Goal: Transaction & Acquisition: Purchase product/service

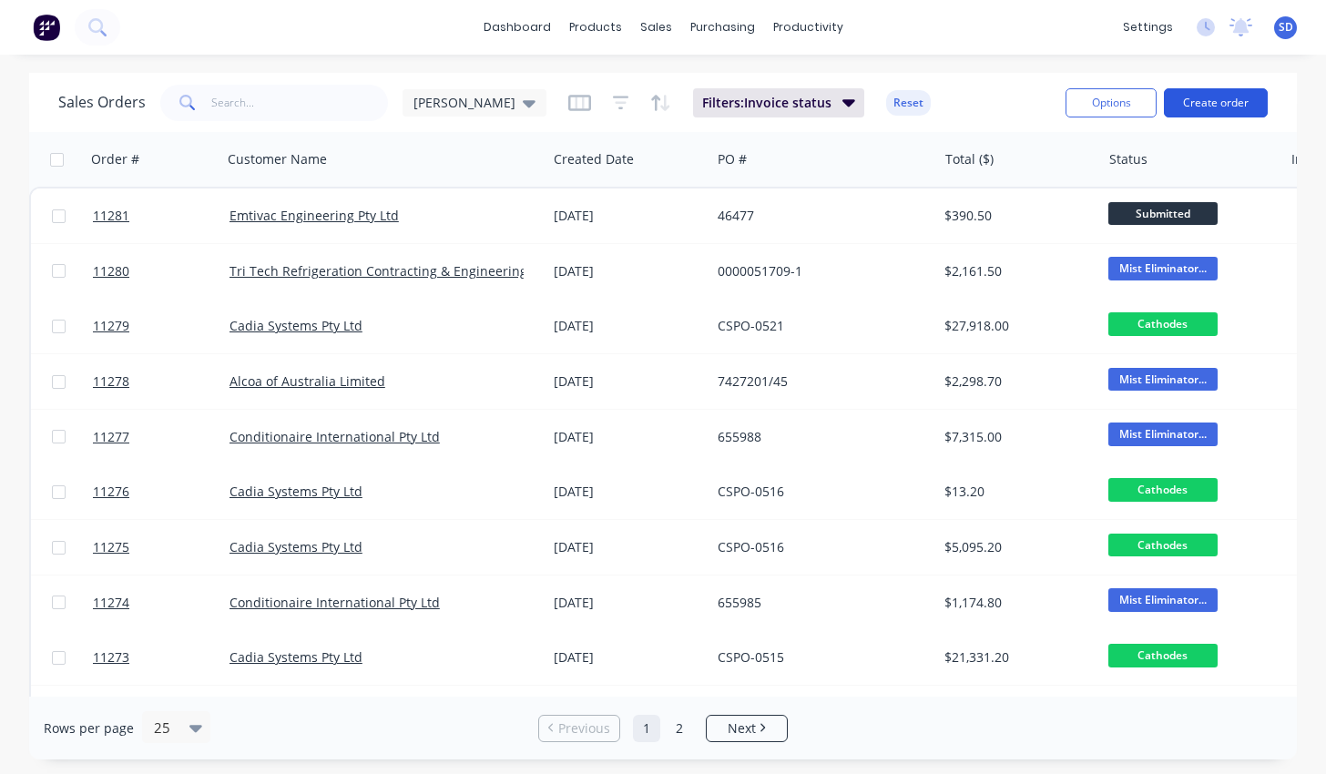
click at [1206, 112] on button "Create order" at bounding box center [1216, 102] width 104 height 29
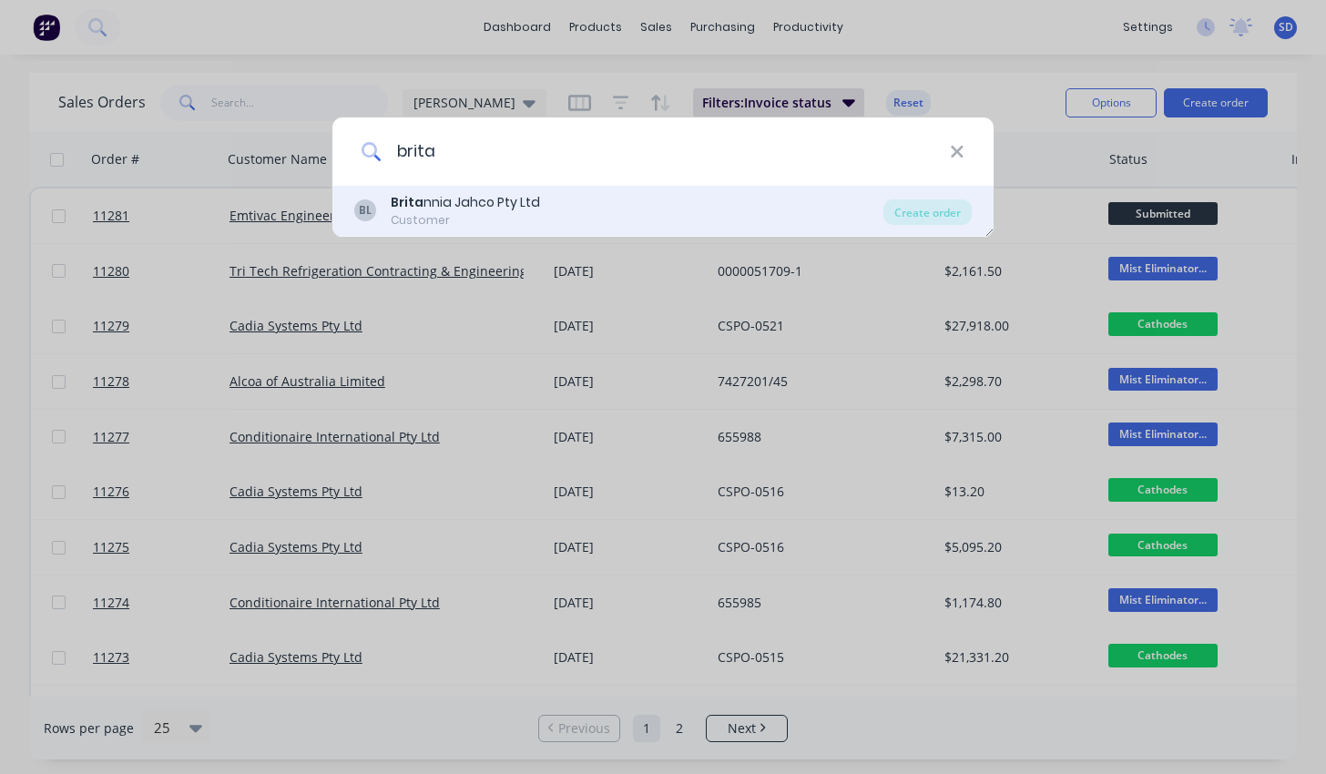
type input "brita"
click at [797, 223] on div "BL Brita nnia Jahco Pty Ltd Customer" at bounding box center [618, 211] width 529 height 36
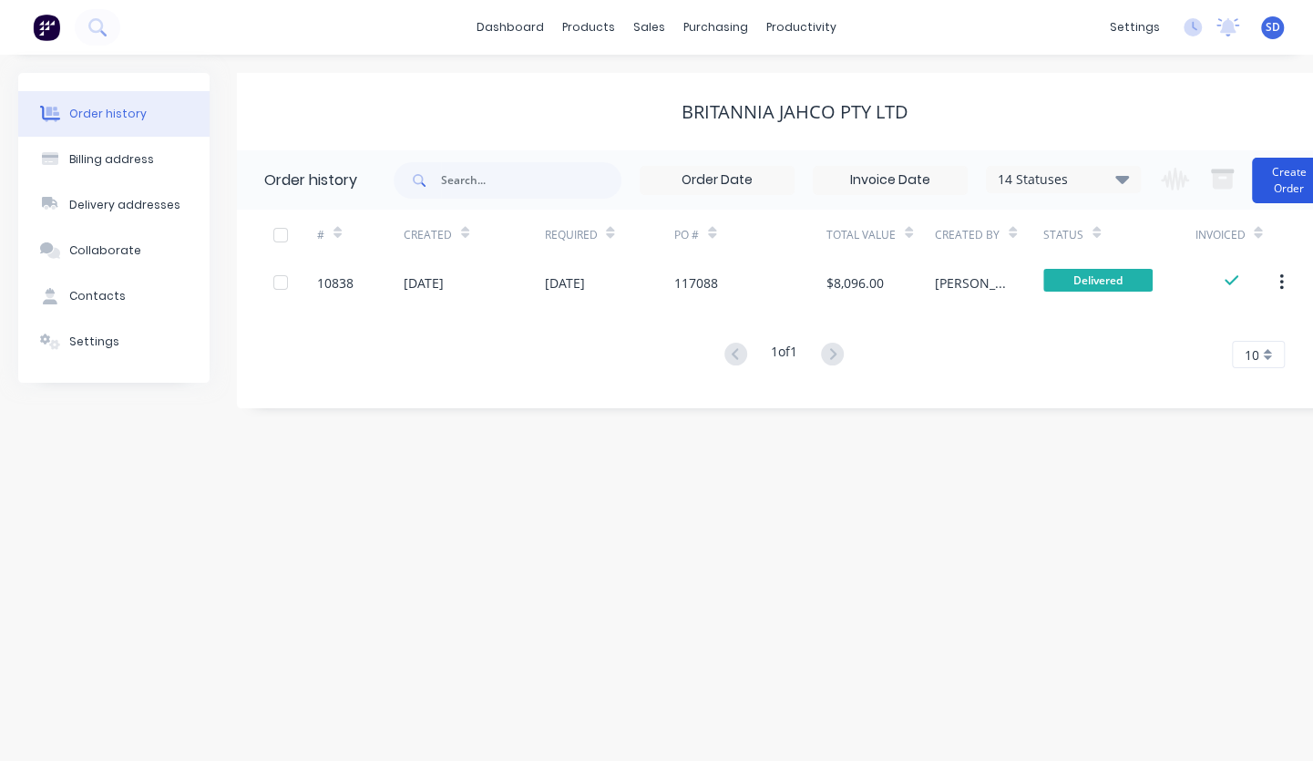
click at [1274, 175] on button "Create Order" at bounding box center [1288, 181] width 73 height 46
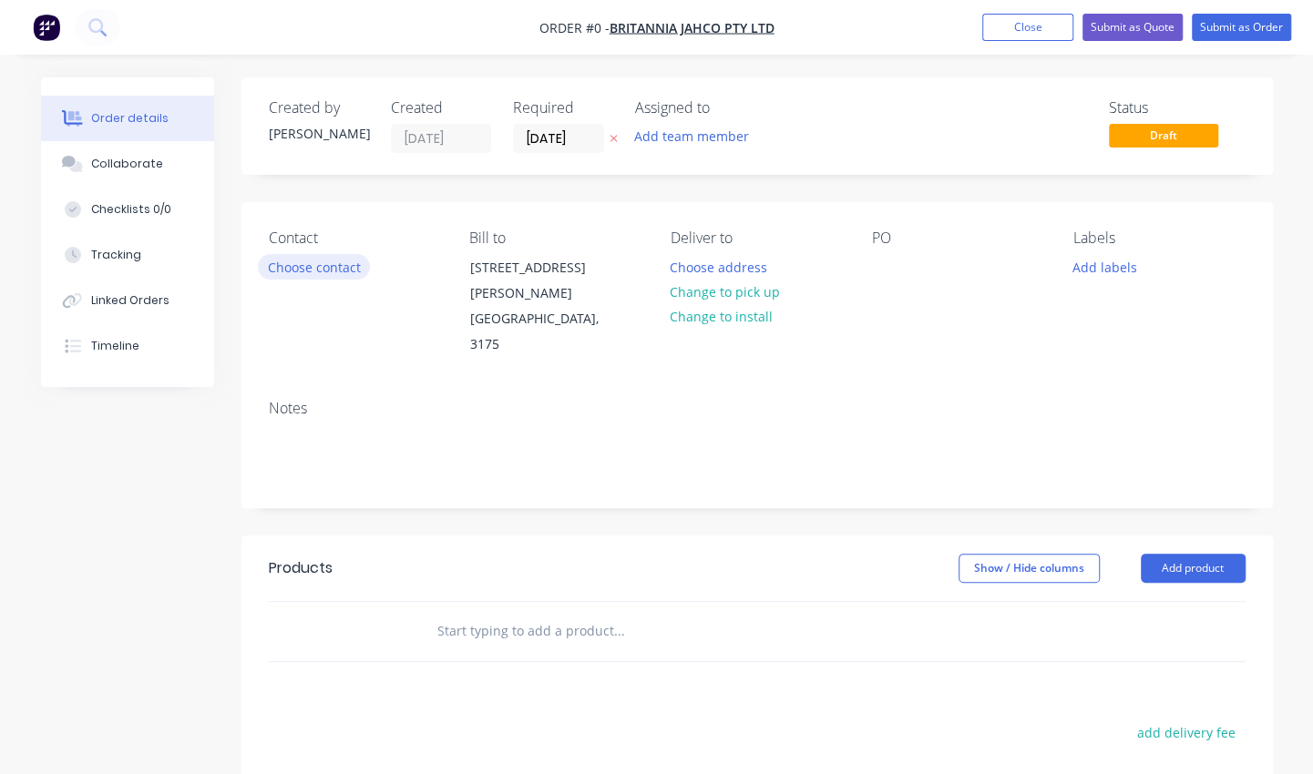
click at [333, 259] on button "Choose contact" at bounding box center [314, 266] width 112 height 25
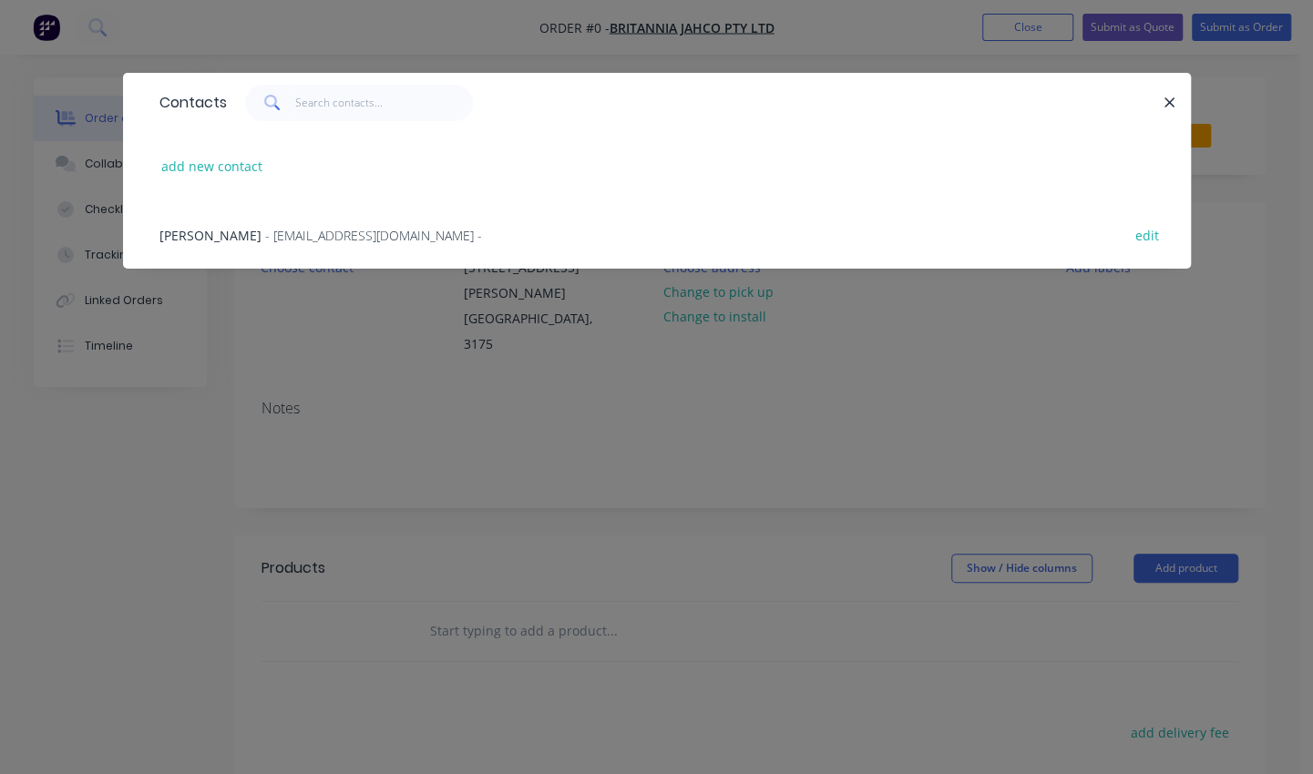
click at [330, 235] on span "- [EMAIL_ADDRESS][DOMAIN_NAME] -" at bounding box center [373, 235] width 217 height 17
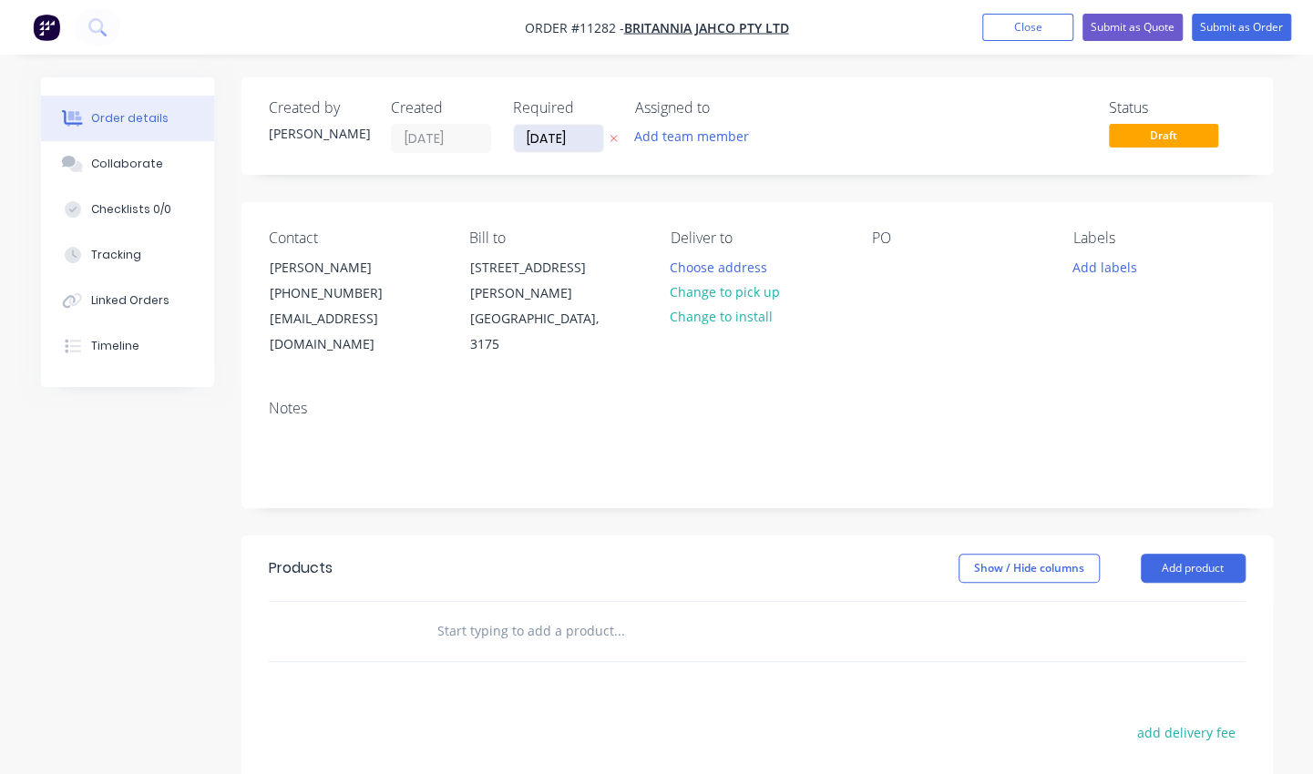
click at [541, 145] on input "[DATE]" at bounding box center [558, 138] width 89 height 27
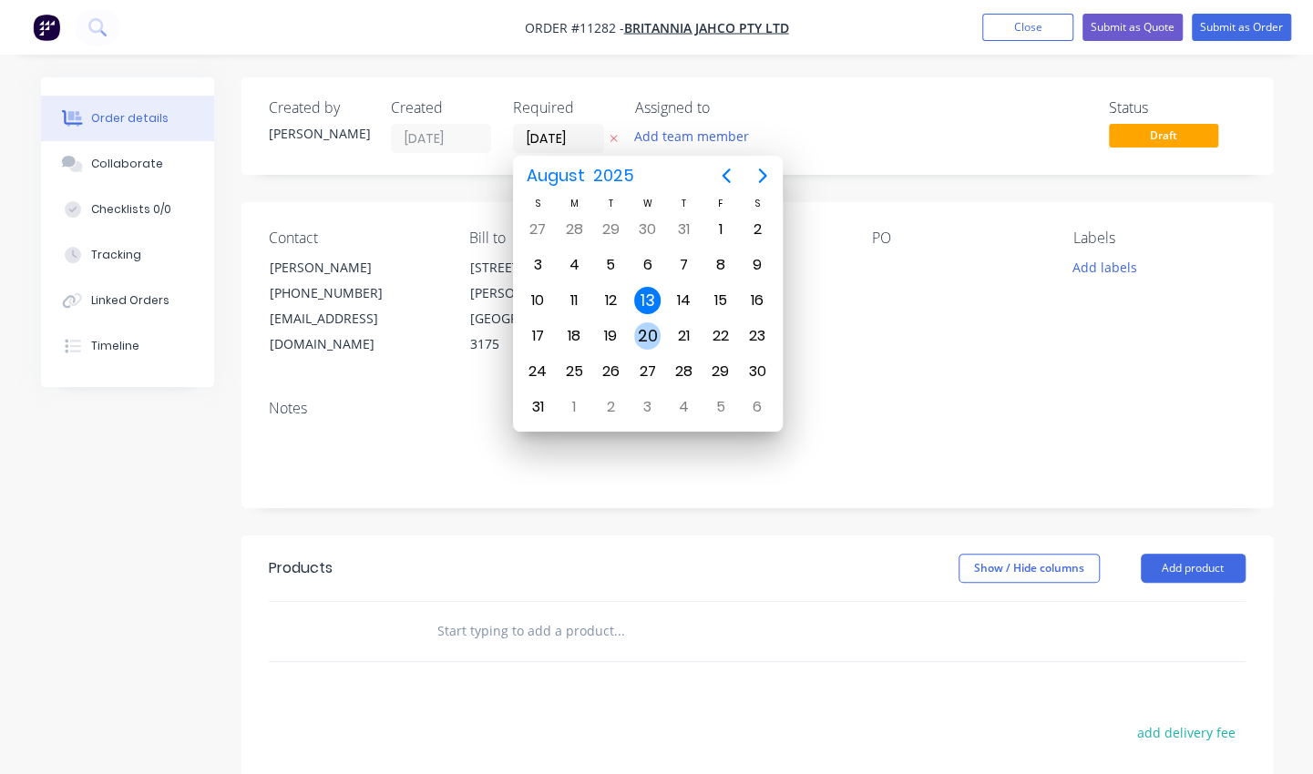
click at [629, 341] on div "20" at bounding box center [647, 336] width 36 height 35
type input "[DATE]"
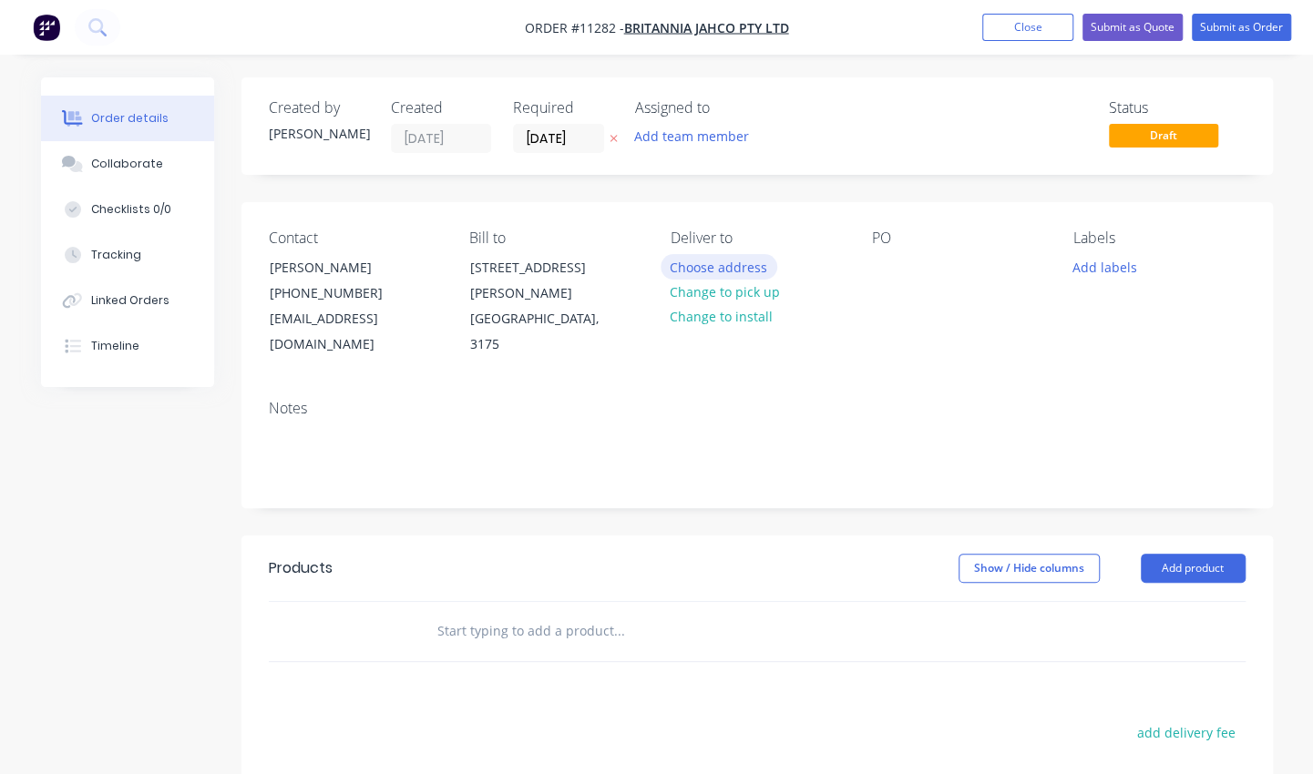
click at [719, 264] on button "Choose address" at bounding box center [718, 266] width 117 height 25
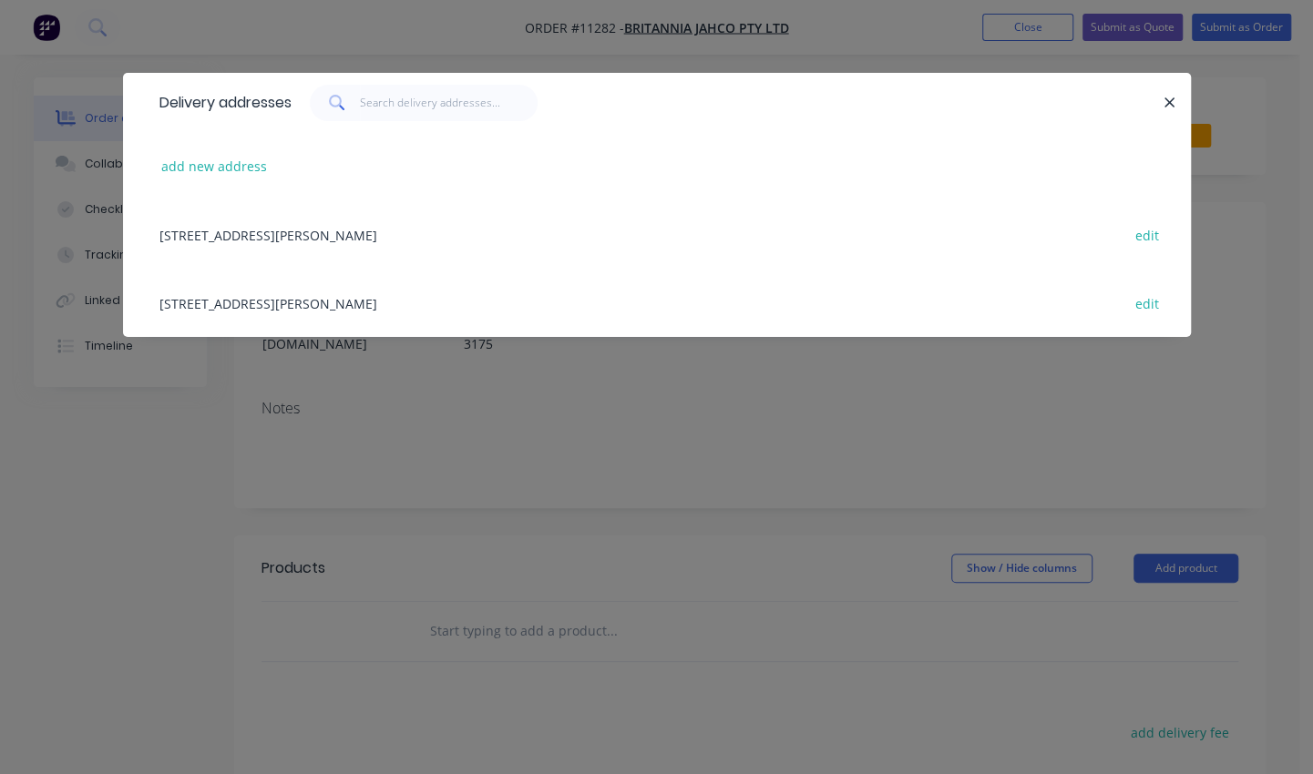
click at [471, 308] on div "[STREET_ADDRESS][PERSON_NAME] edit" at bounding box center [656, 303] width 1013 height 68
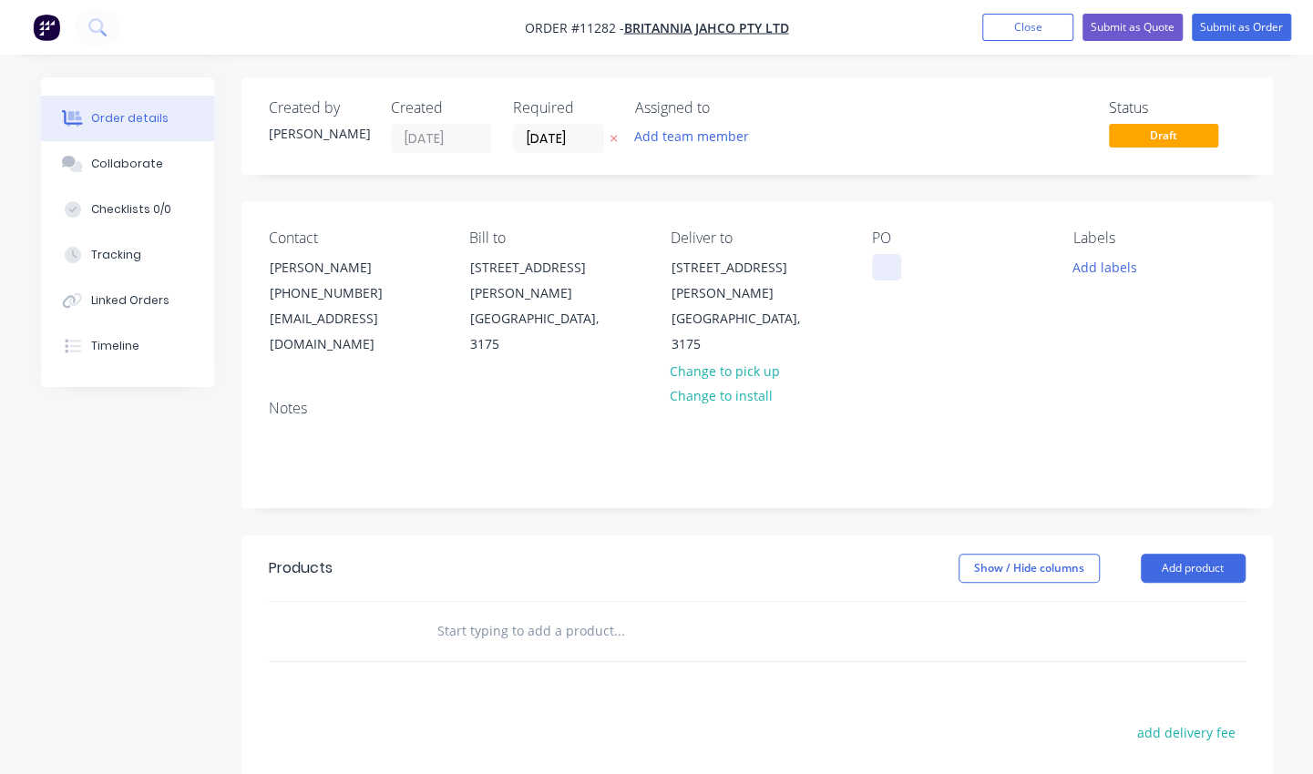
click at [884, 271] on div at bounding box center [886, 267] width 29 height 26
click at [519, 613] on input "text" at bounding box center [618, 631] width 364 height 36
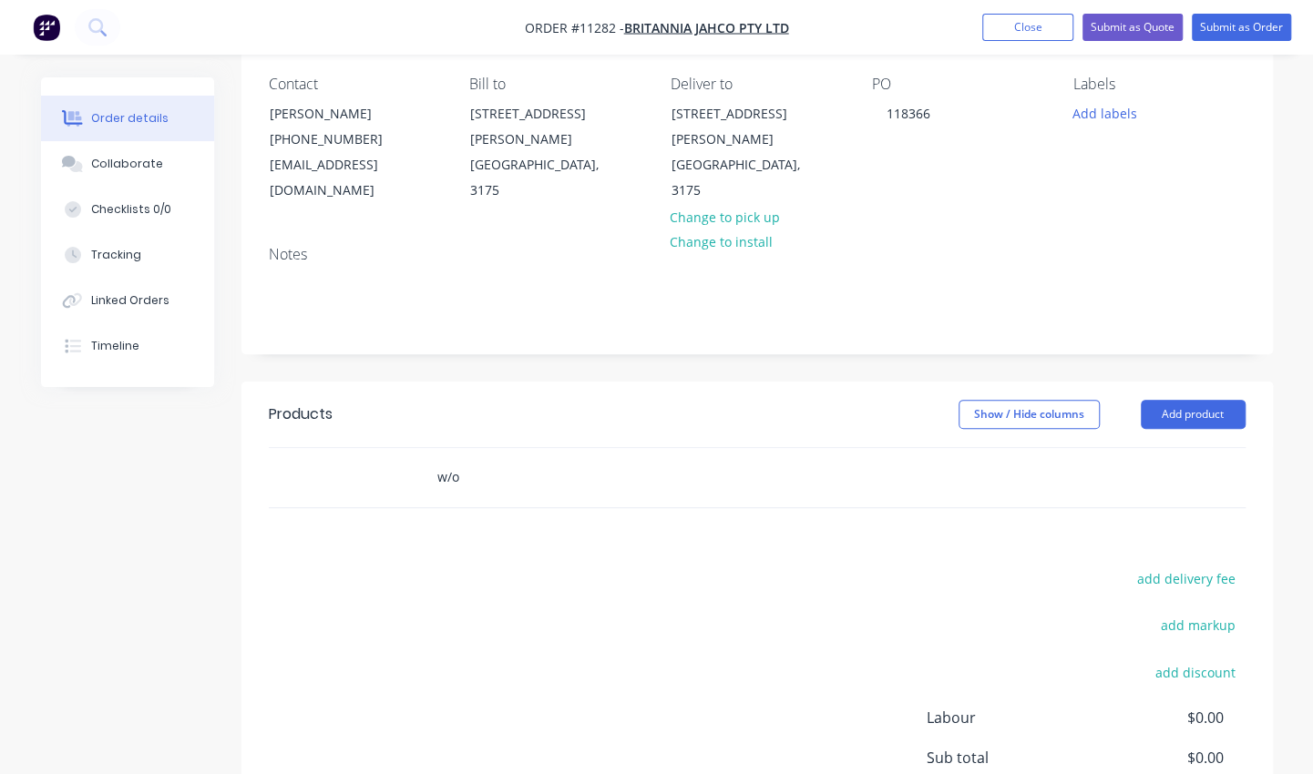
scroll to position [240, 0]
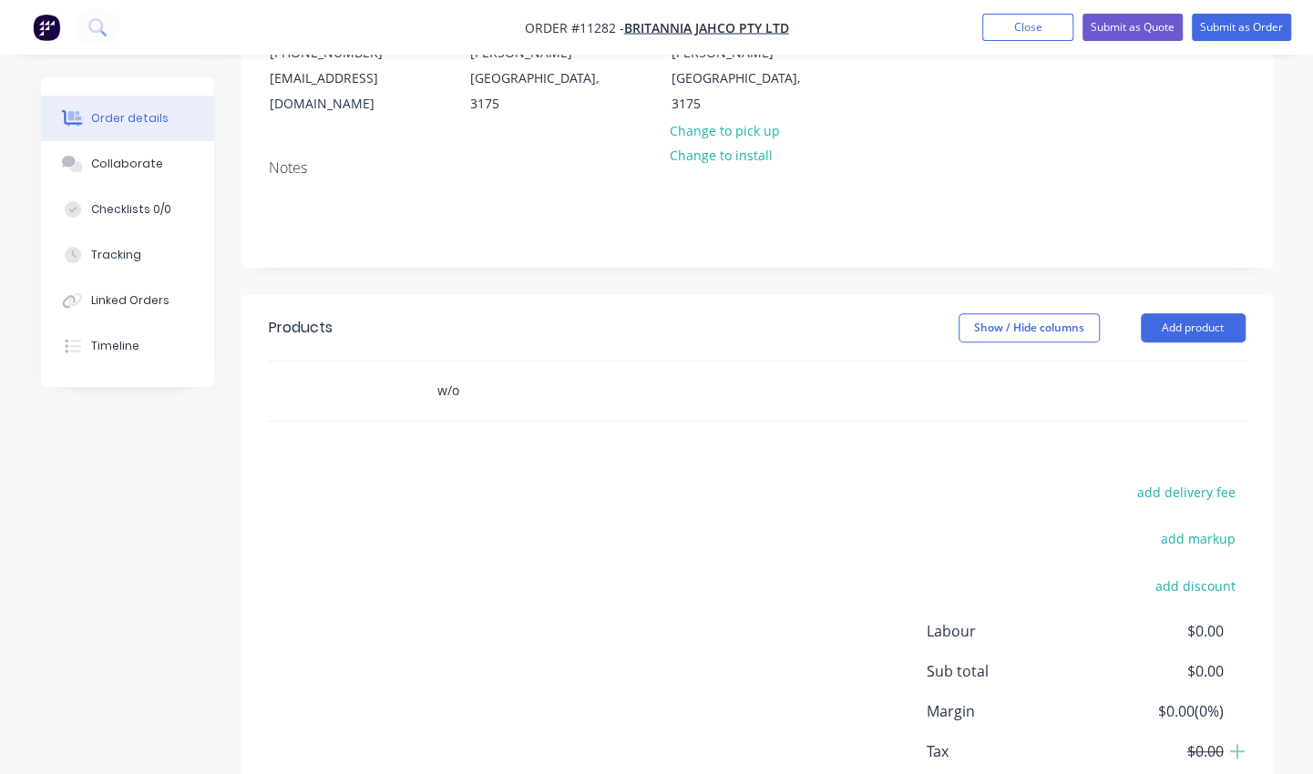
click at [546, 373] on input "w/o" at bounding box center [618, 391] width 364 height 36
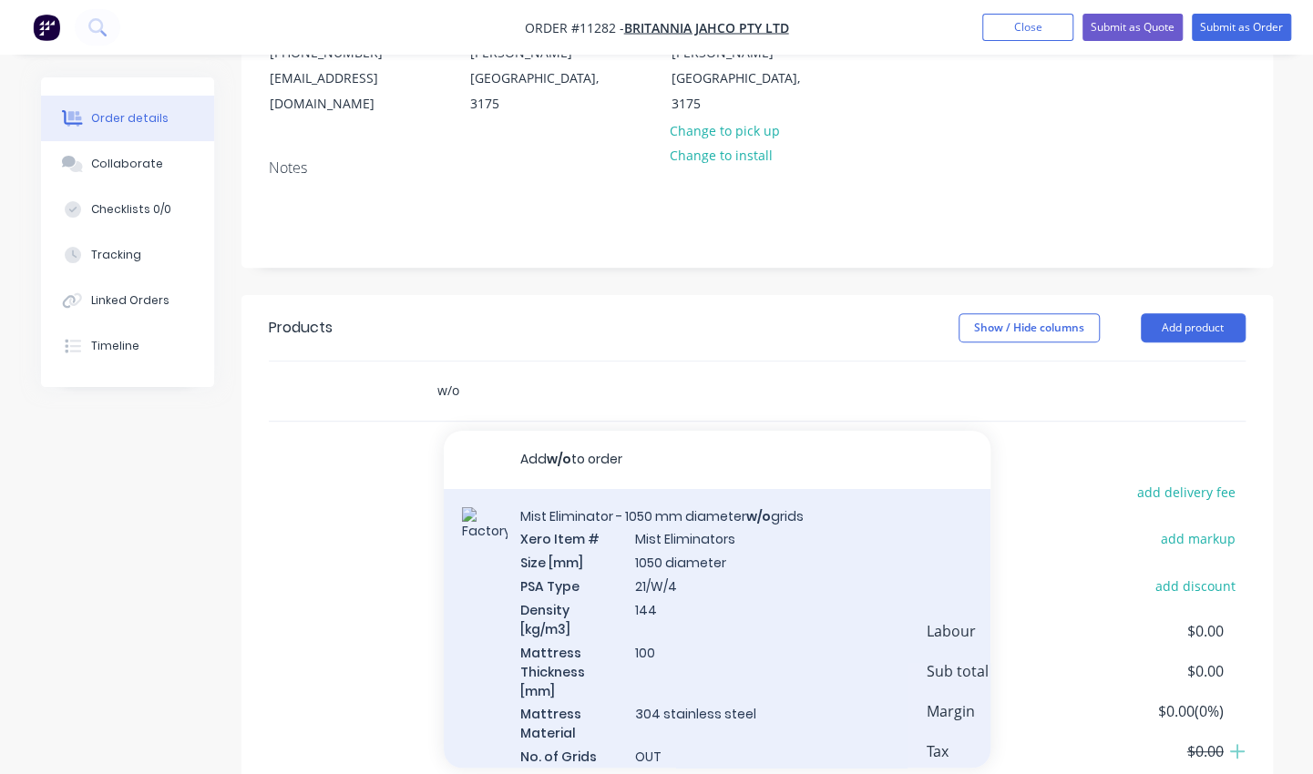
type input "w/o"
click at [603, 576] on div "Mist Eliminator - 1050 mm diameter w/o grids Xero Item # Mist Eliminators Size …" at bounding box center [717, 706] width 547 height 435
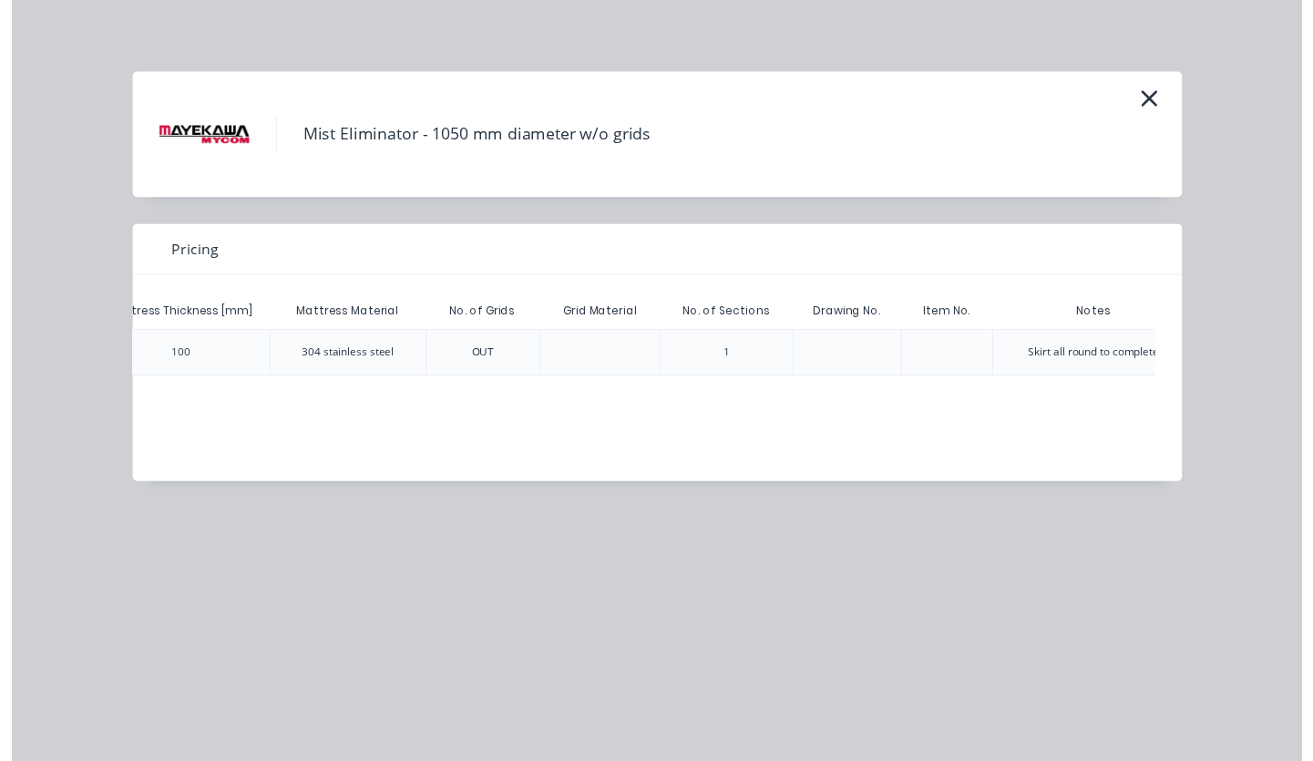
scroll to position [0, 674]
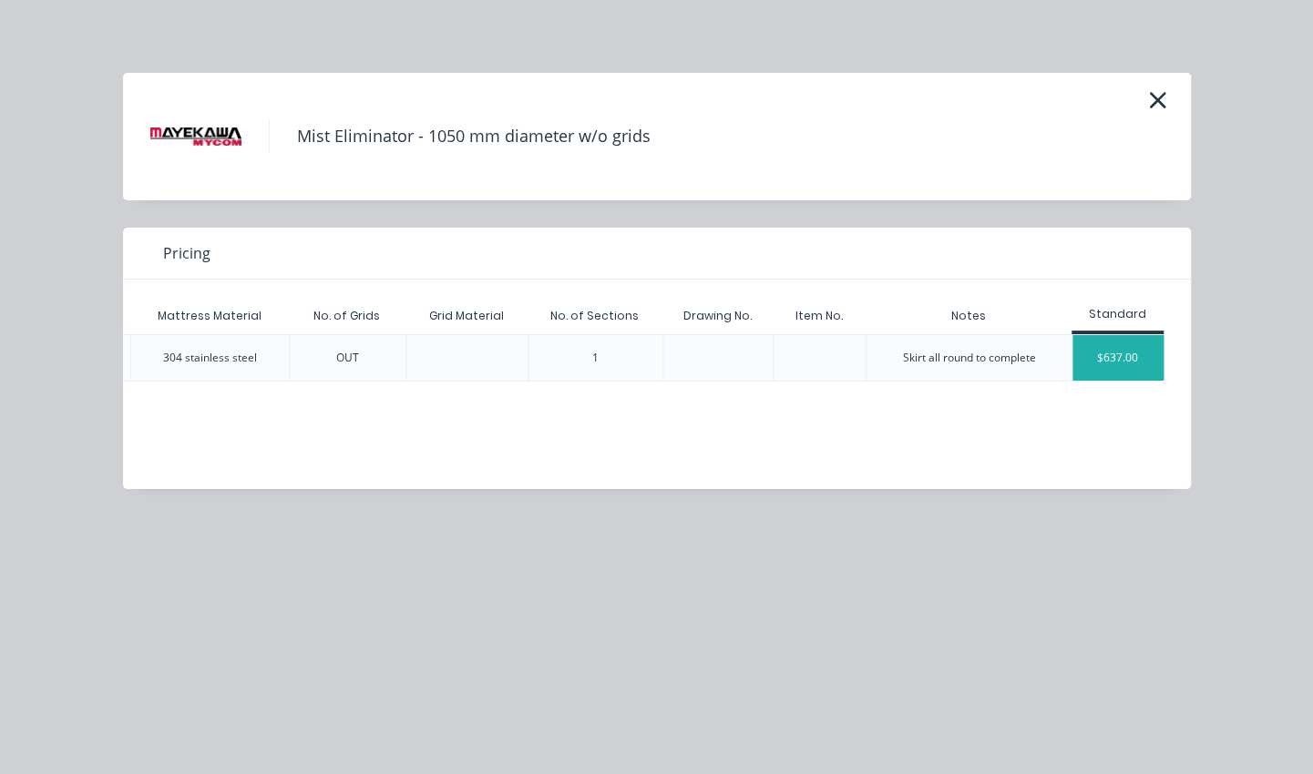
click at [1120, 348] on div "$637.00" at bounding box center [1117, 358] width 91 height 46
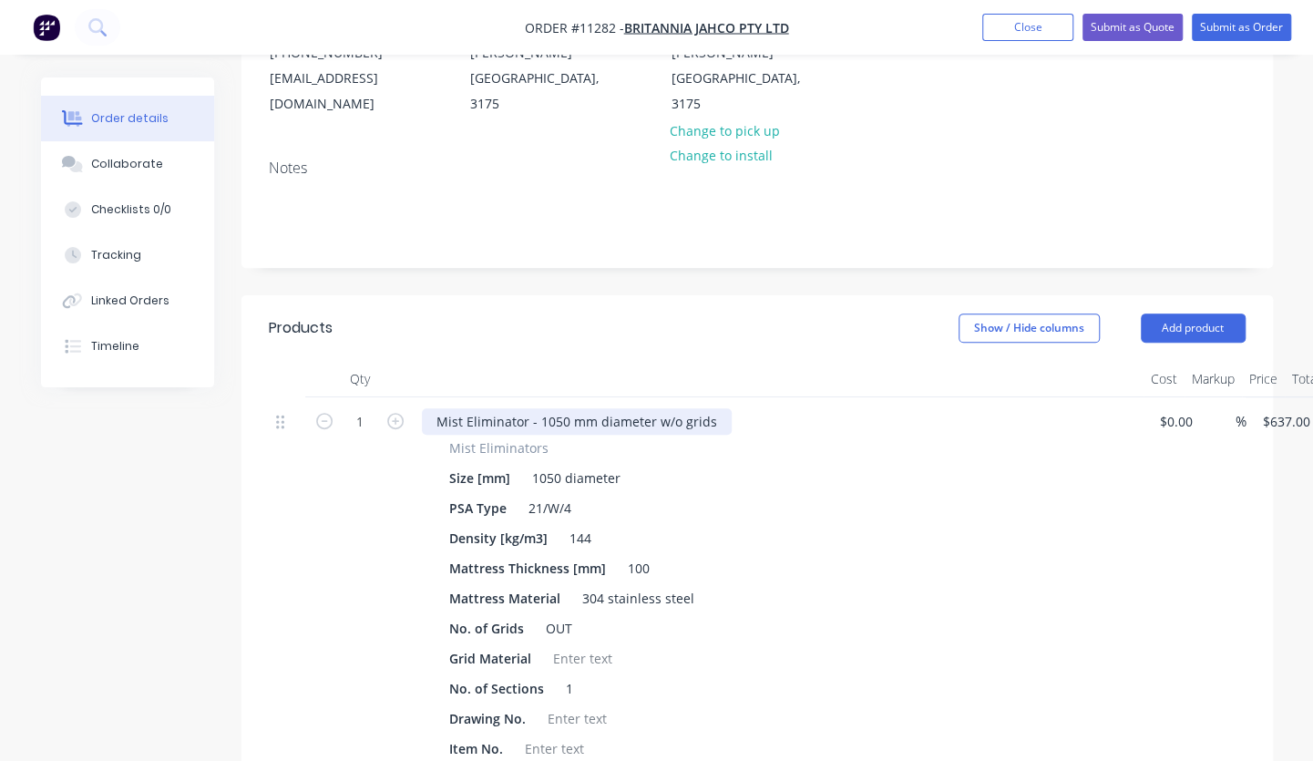
click at [554, 408] on div "Mist Eliminator - 1050 mm diameter w/o grids" at bounding box center [577, 421] width 310 height 26
click at [545, 465] on div "1050 diameter" at bounding box center [576, 478] width 103 height 26
click at [618, 465] on div "1050 diameter7" at bounding box center [580, 478] width 110 height 26
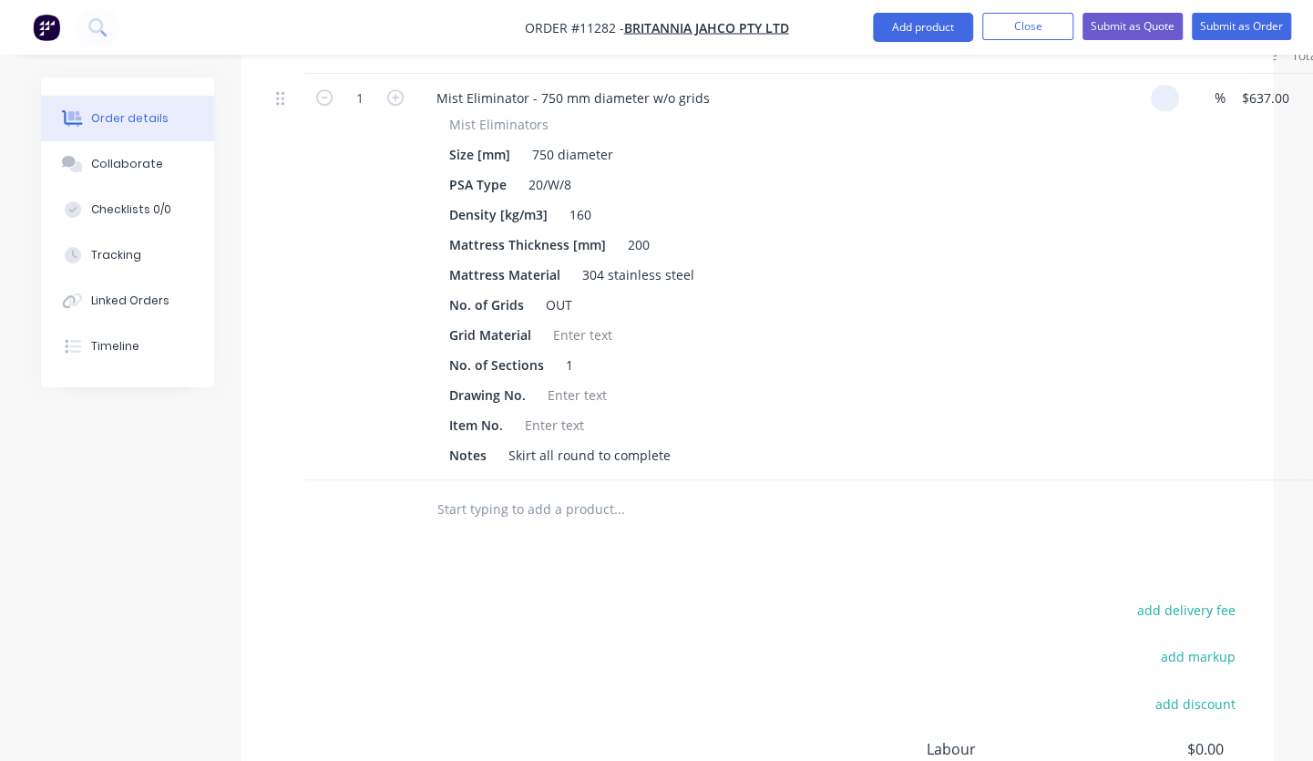
scroll to position [594, 0]
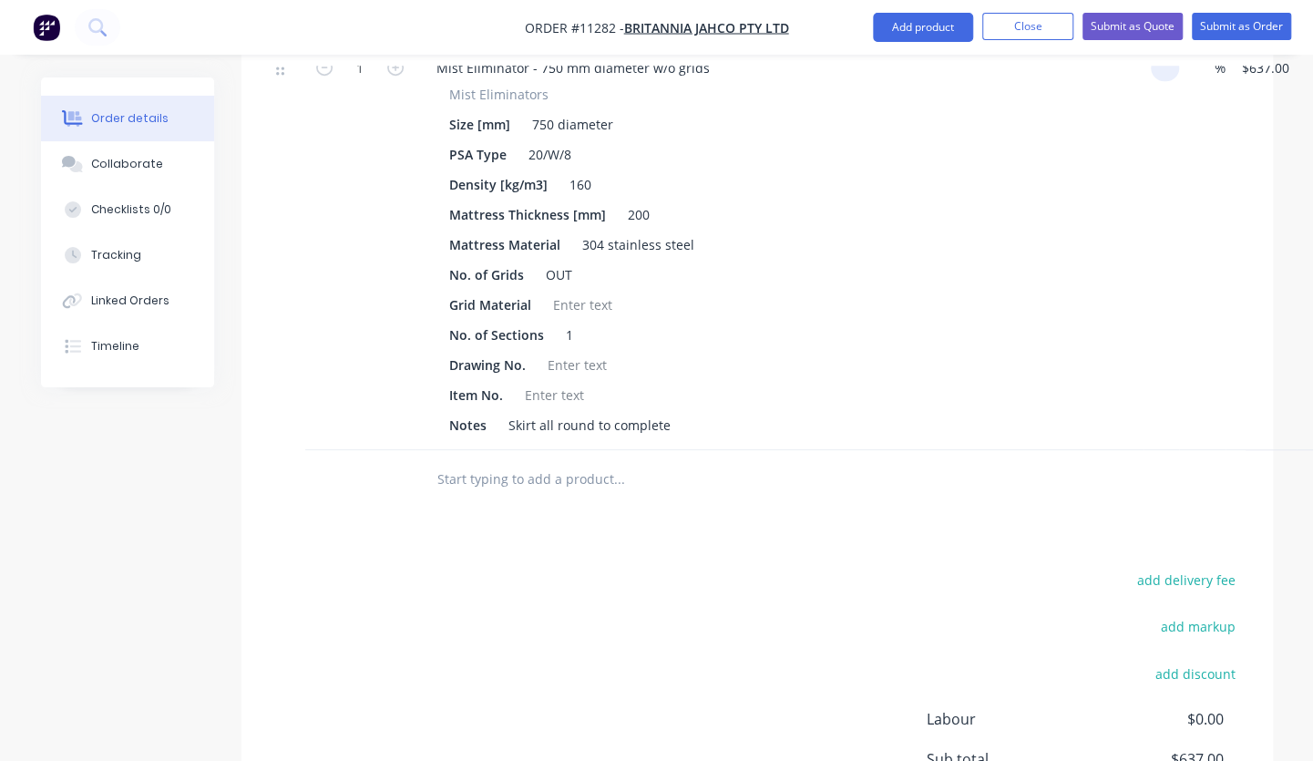
type input "$0.00"
click at [583, 461] on input "text" at bounding box center [618, 479] width 364 height 36
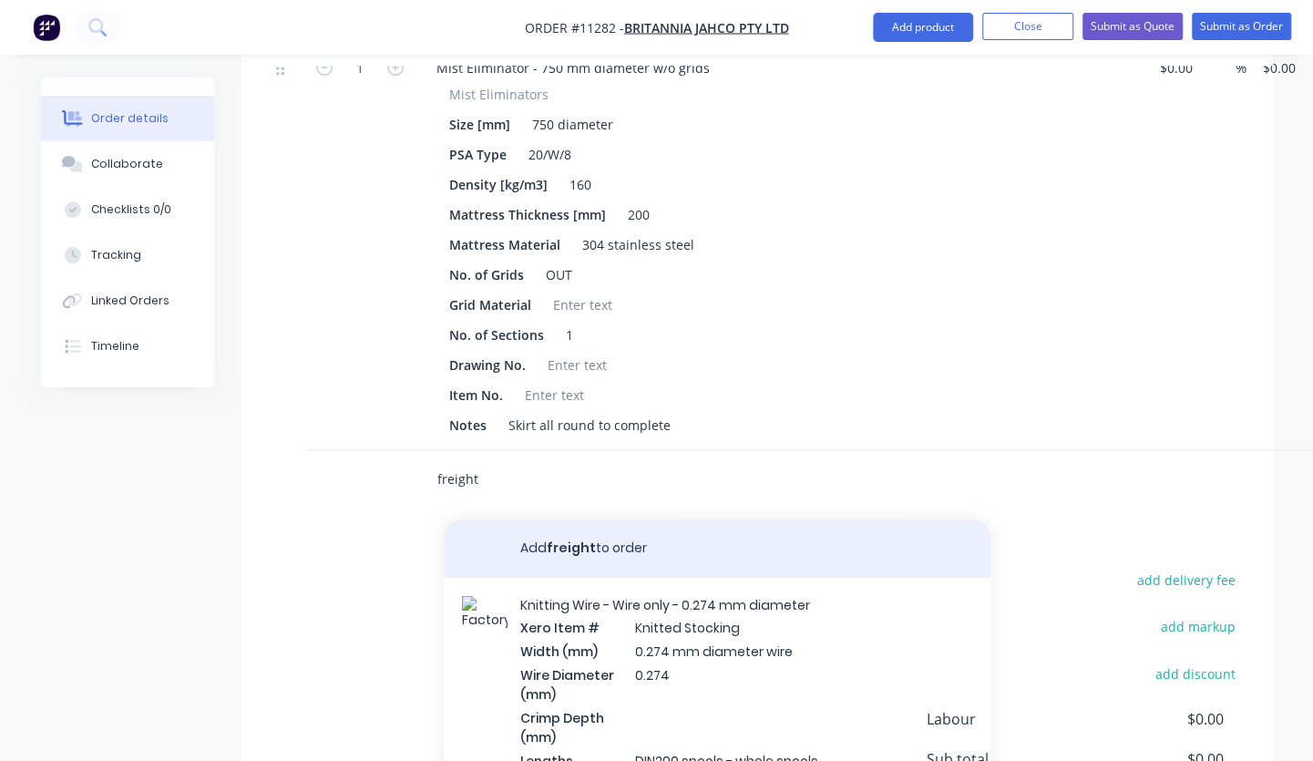
type input "freight"
click at [607, 531] on button "Add freight to order" at bounding box center [717, 548] width 547 height 58
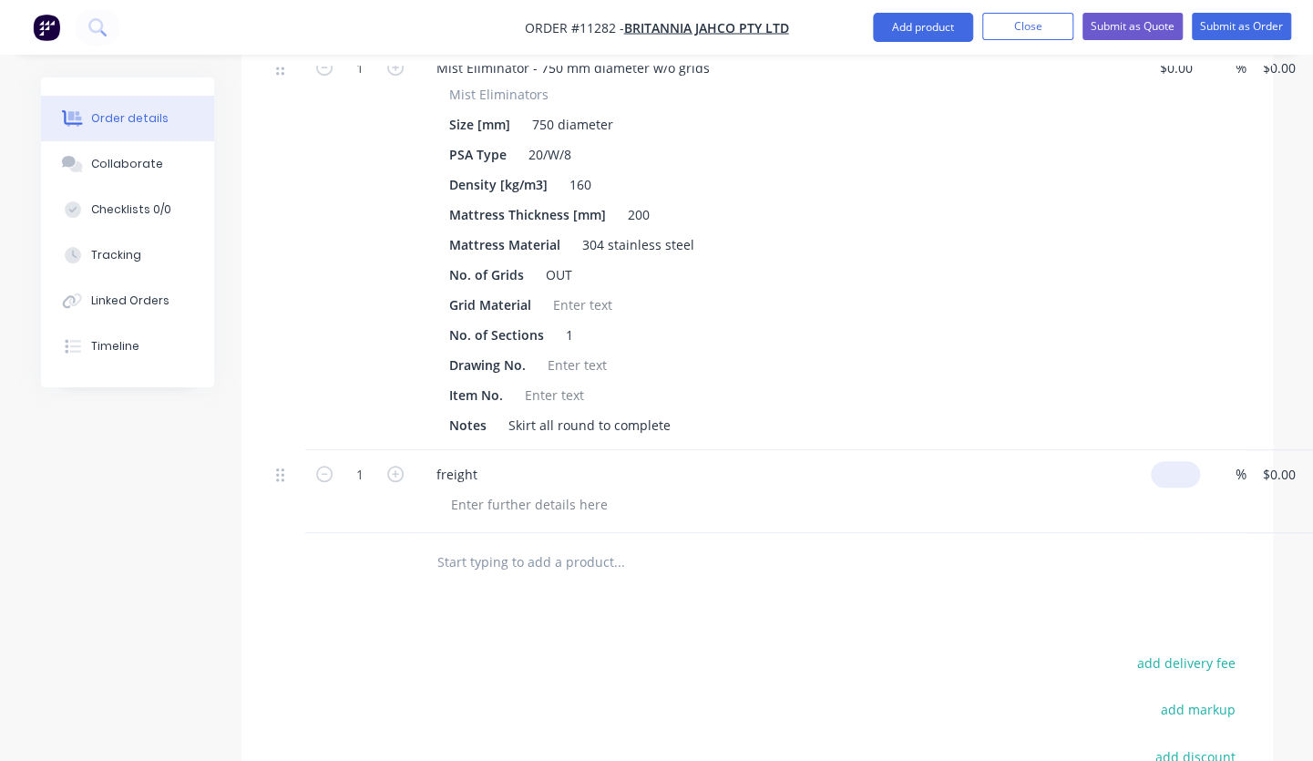
click at [1191, 454] on div "1 freight $0.00 % $0.00 $0.00 $0.00 $0.00" at bounding box center [757, 491] width 976 height 83
type input "$0.00"
click at [1252, 450] on div "0 0" at bounding box center [1264, 491] width 36 height 83
type input "$55.00"
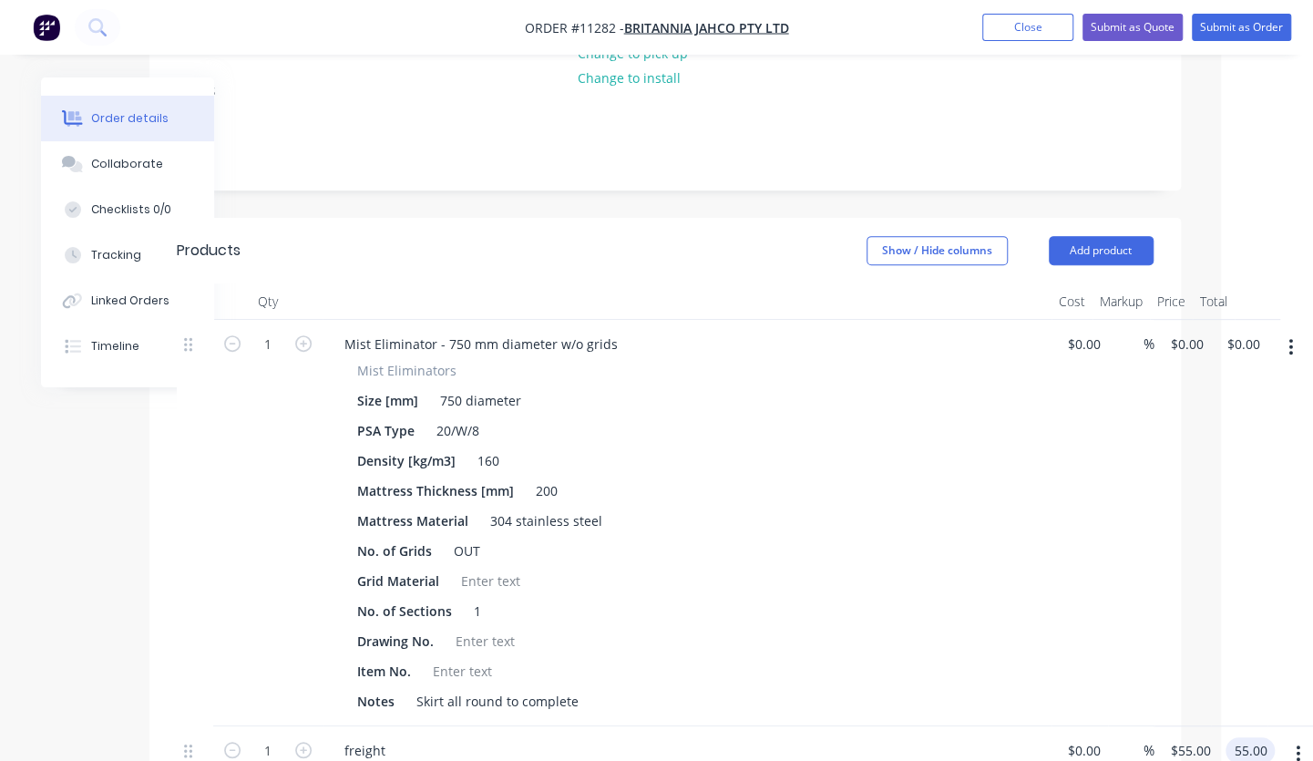
scroll to position [347, 92]
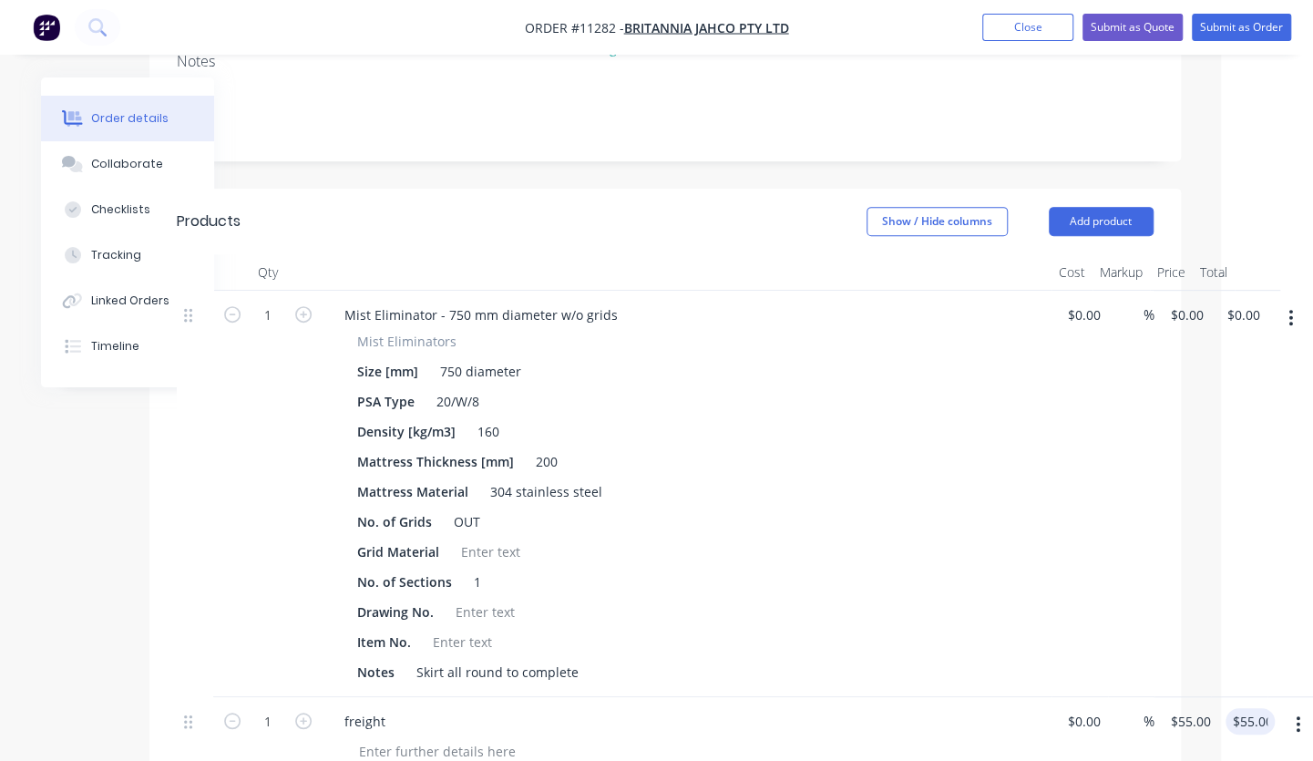
type input "55.00"
type input "0.00"
type input "$55.00"
click at [1225, 302] on div "0.00 $0.00" at bounding box center [1246, 315] width 42 height 26
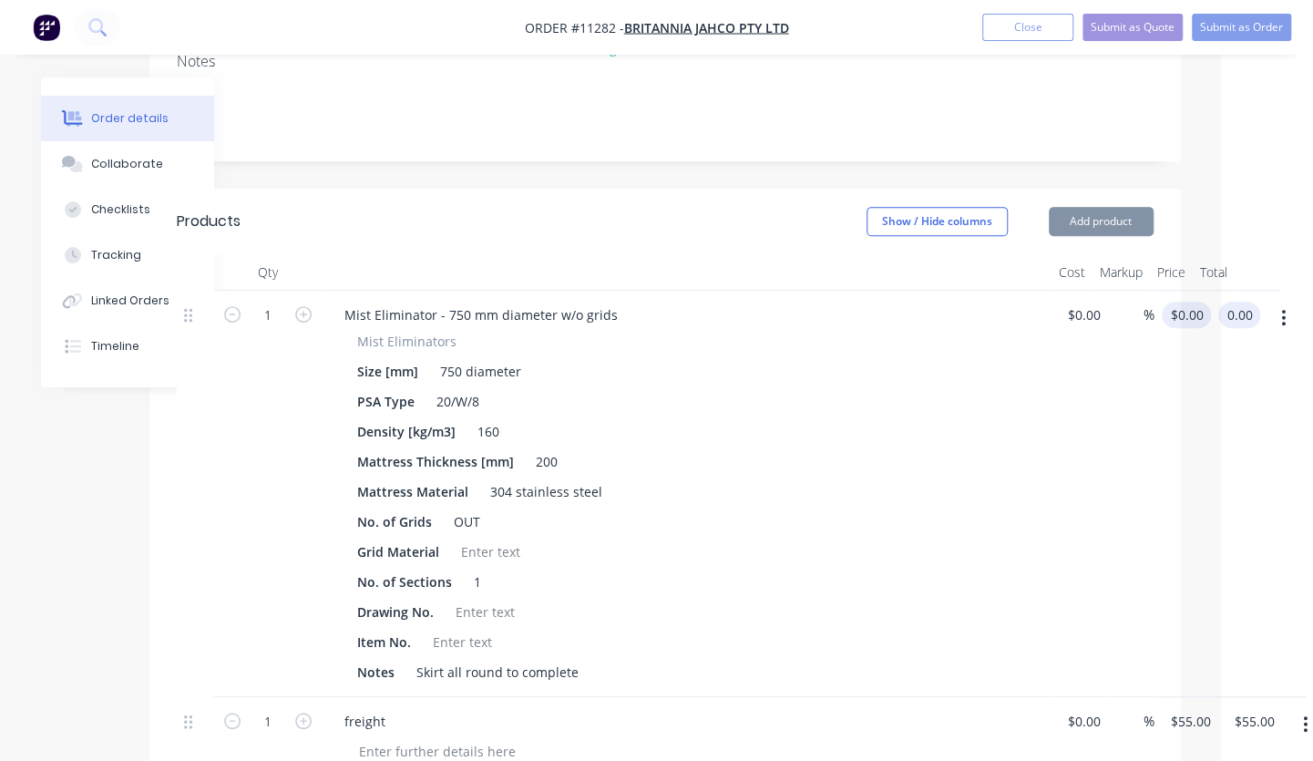
type input "0"
type input "$0.00"
click at [1188, 302] on input "0" at bounding box center [1190, 315] width 42 height 26
type input "$475.00"
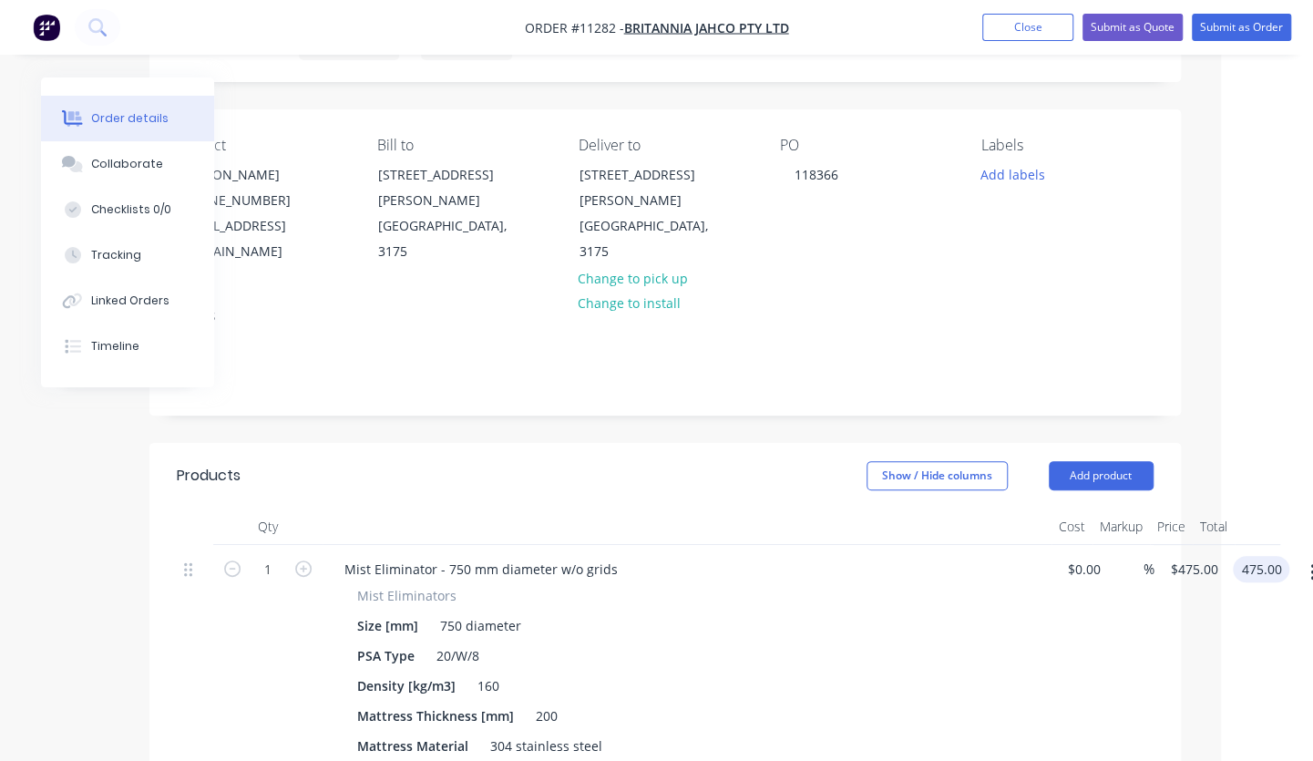
scroll to position [23, 92]
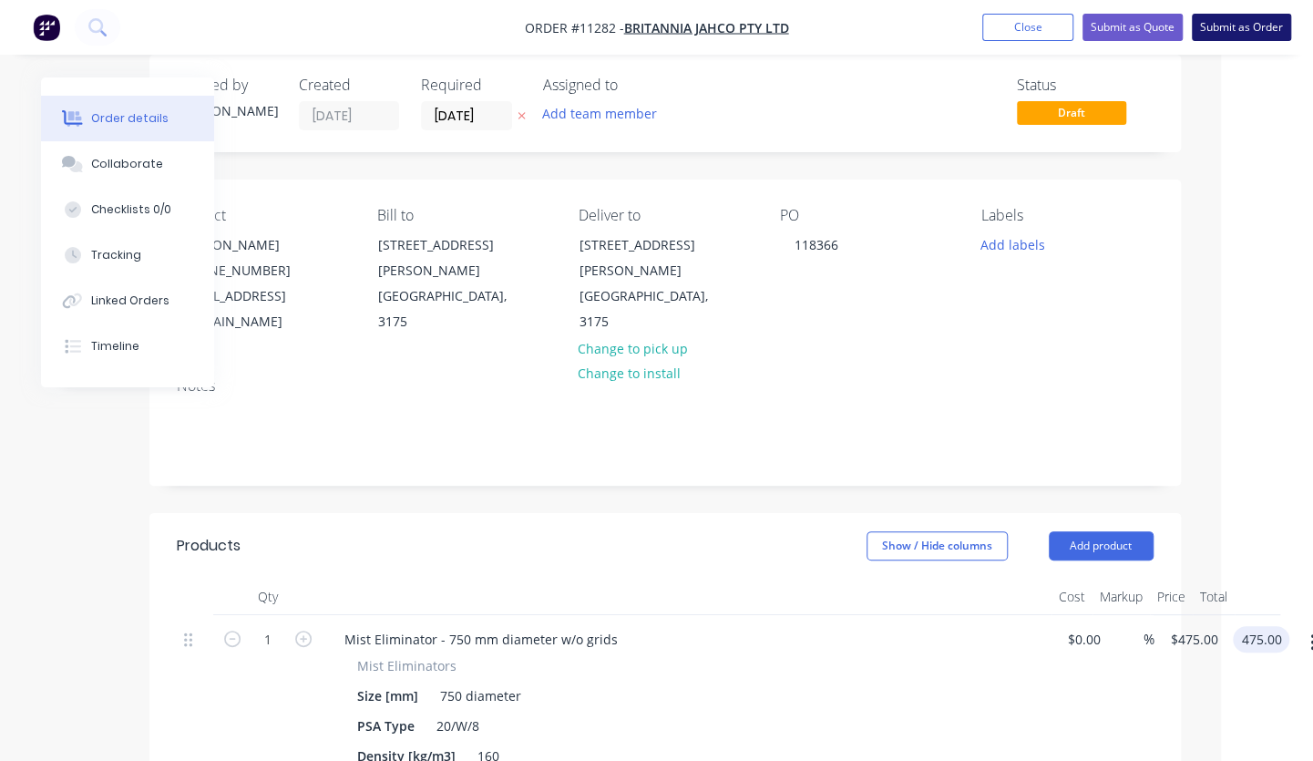
type input "$475.00"
click at [1233, 32] on button "Submit as Order" at bounding box center [1240, 27] width 99 height 27
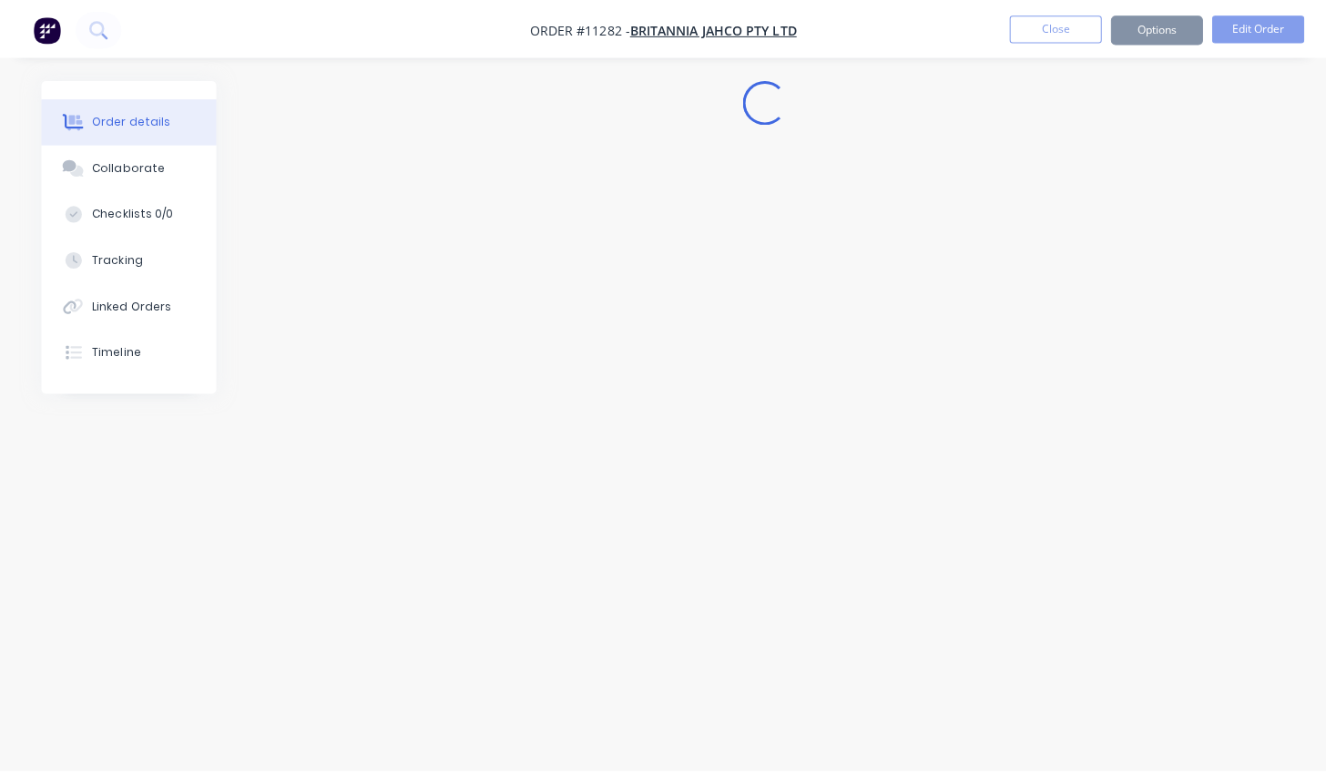
scroll to position [0, 0]
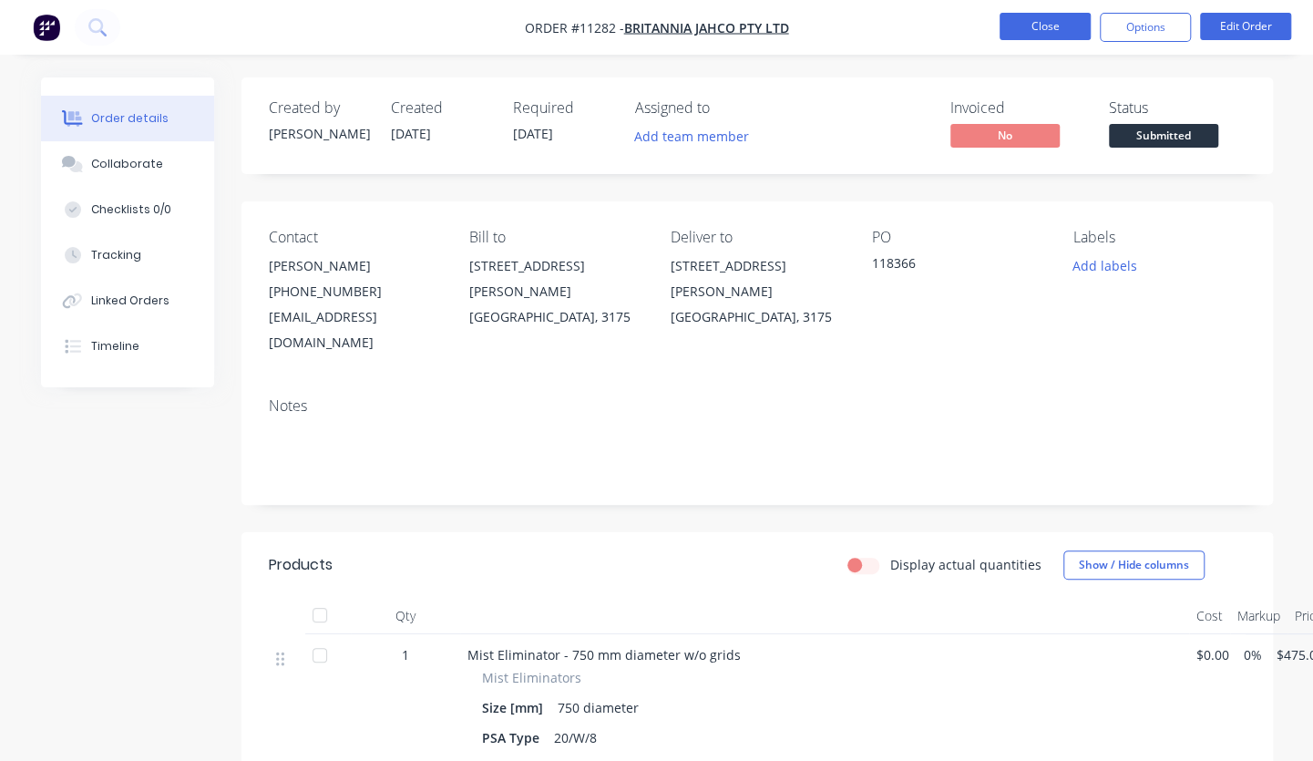
click at [1059, 31] on button "Close" at bounding box center [1044, 26] width 91 height 27
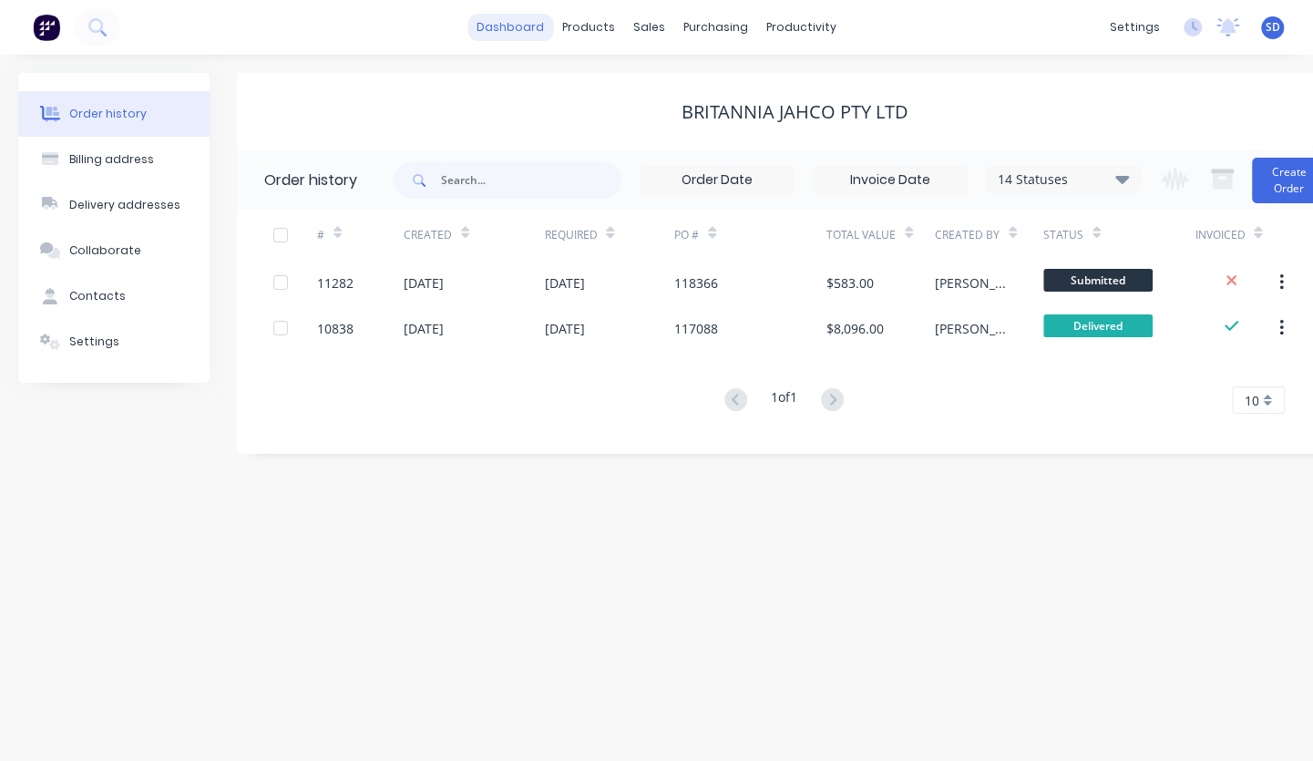
click at [518, 27] on link "dashboard" at bounding box center [510, 27] width 86 height 27
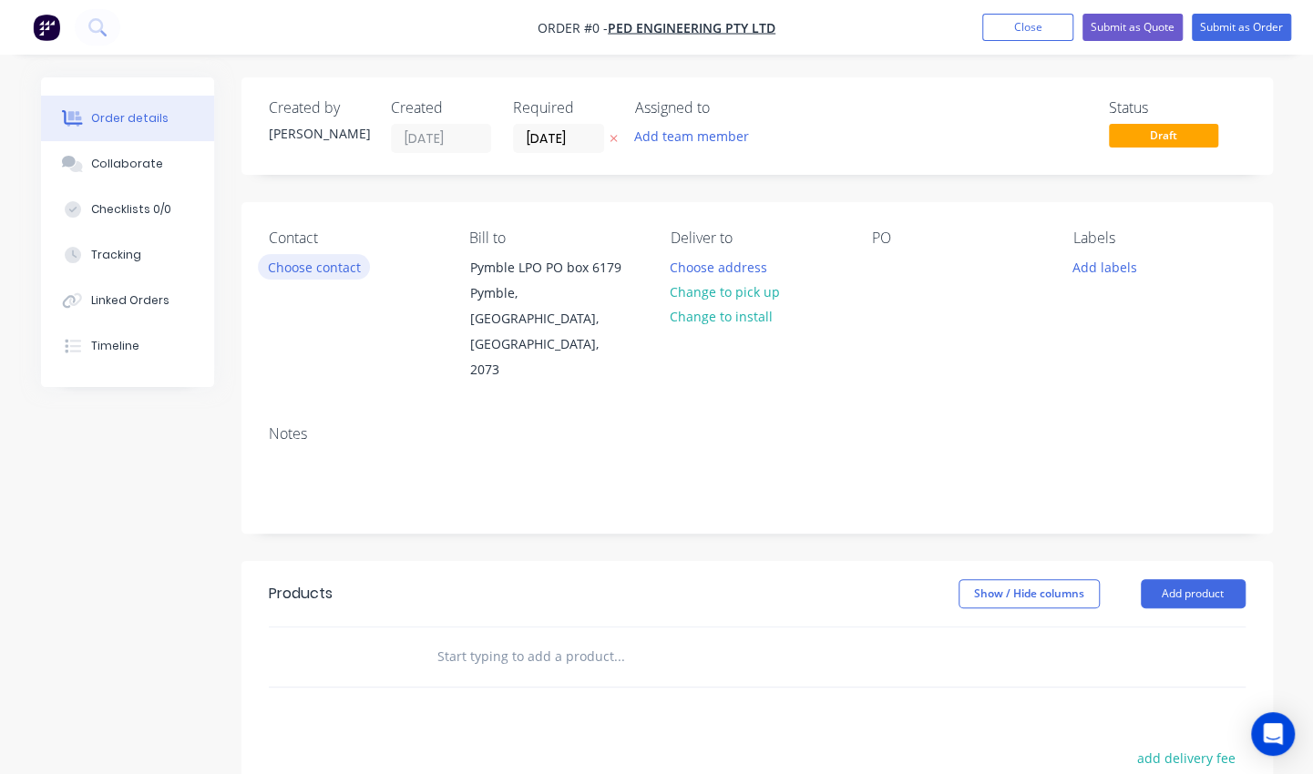
click at [326, 266] on button "Choose contact" at bounding box center [314, 266] width 112 height 25
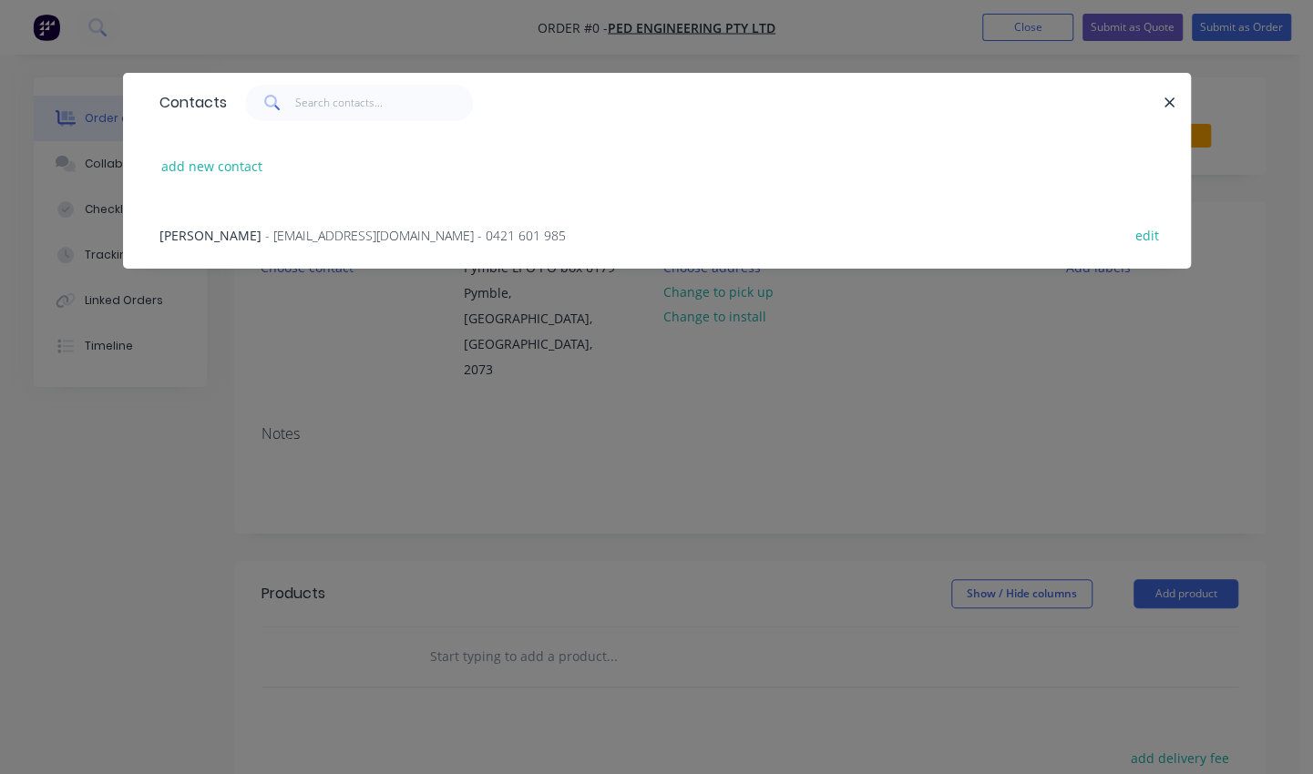
click at [375, 230] on span "- [EMAIL_ADDRESS][DOMAIN_NAME] - 0421 601 985" at bounding box center [415, 235] width 301 height 17
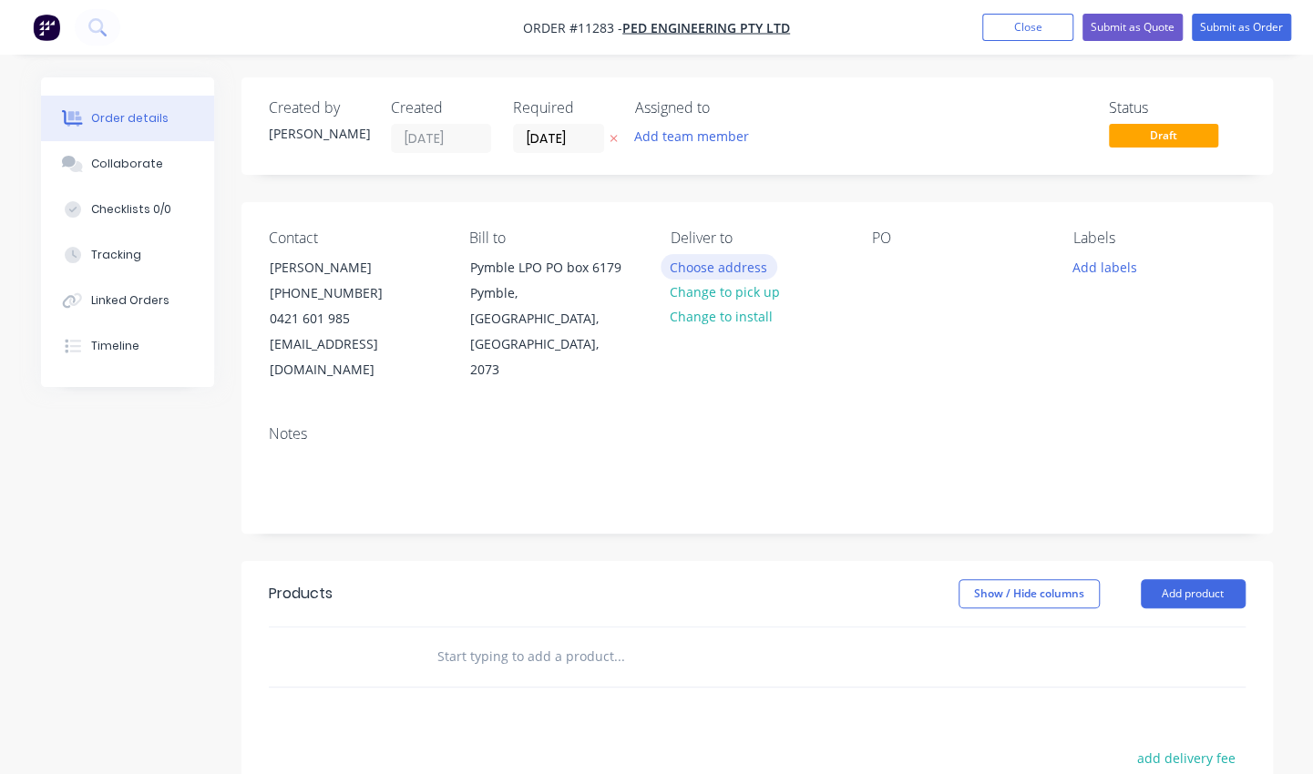
click at [732, 271] on button "Choose address" at bounding box center [718, 266] width 117 height 25
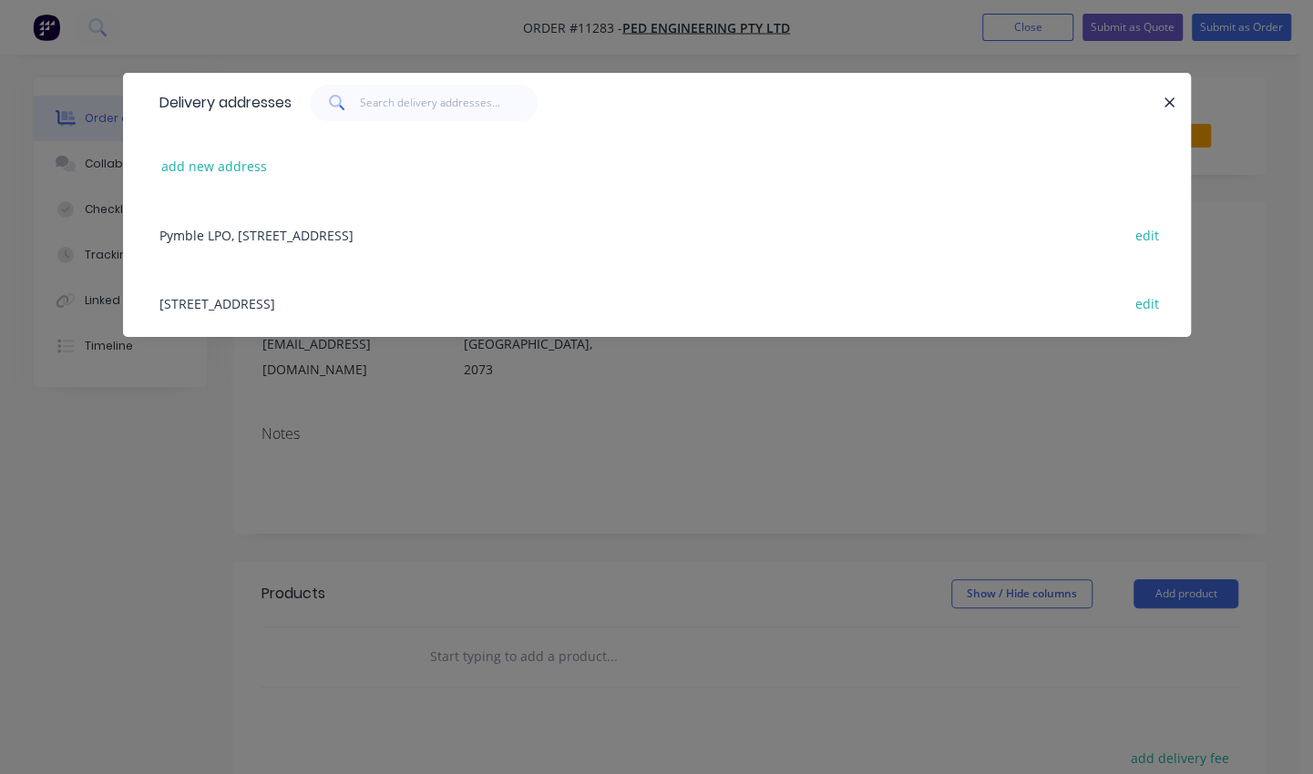
click at [521, 310] on div "[STREET_ADDRESS] edit" at bounding box center [656, 303] width 1013 height 68
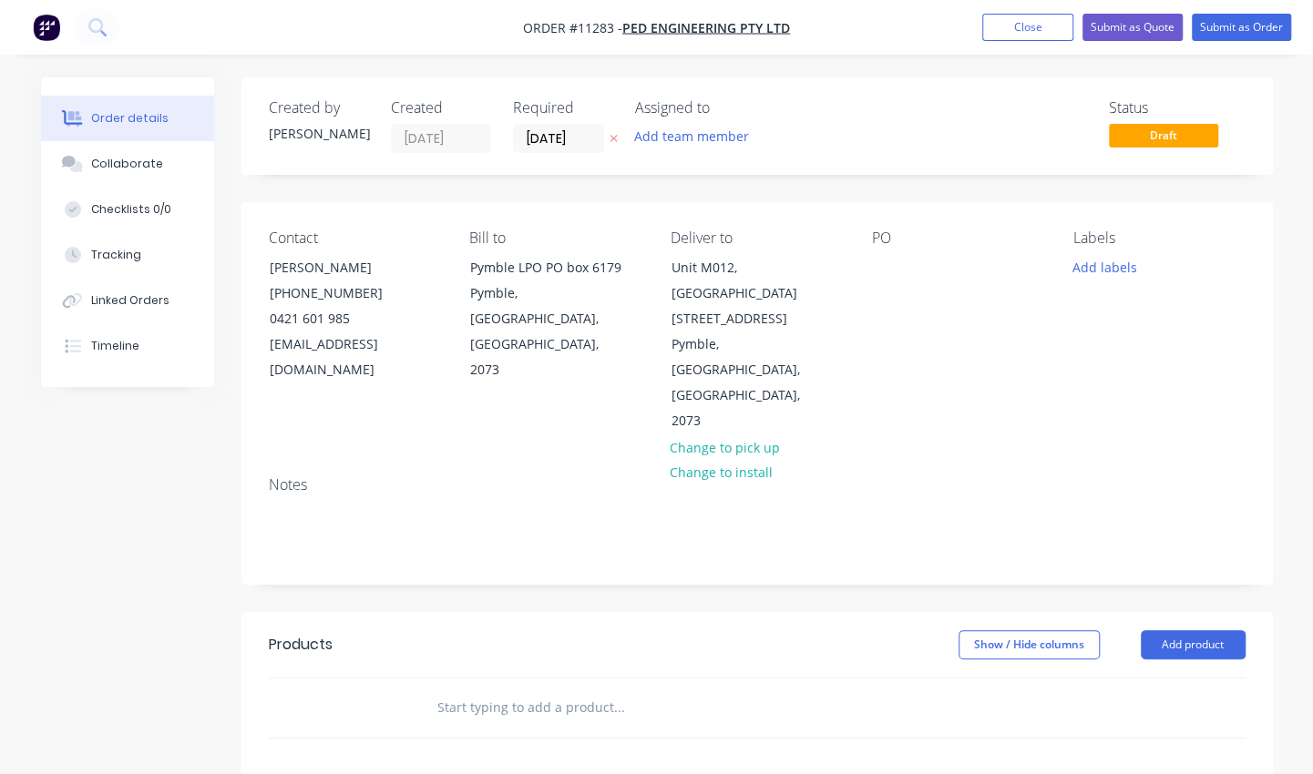
click at [911, 264] on div "PO" at bounding box center [958, 332] width 172 height 205
click at [885, 270] on div at bounding box center [886, 267] width 29 height 26
click at [551, 690] on input "text" at bounding box center [618, 708] width 364 height 36
type input "1050"
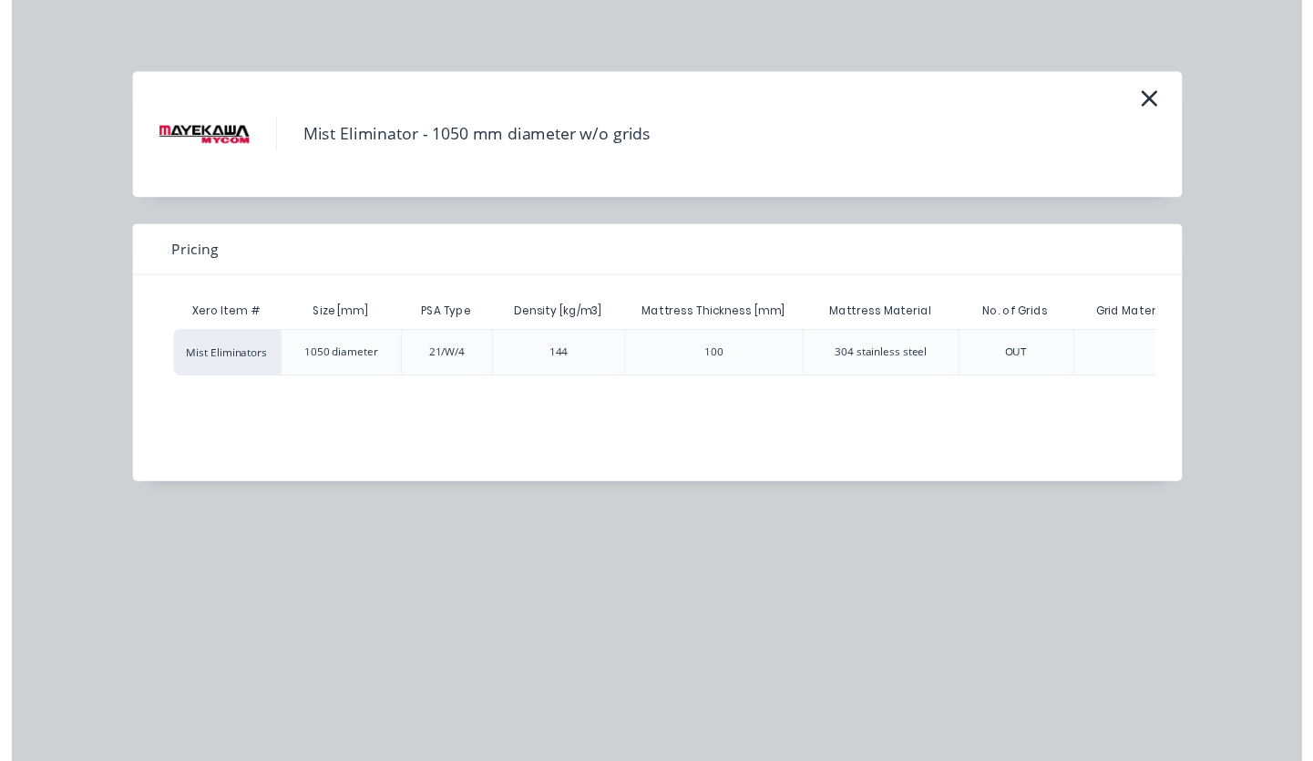
scroll to position [0, 674]
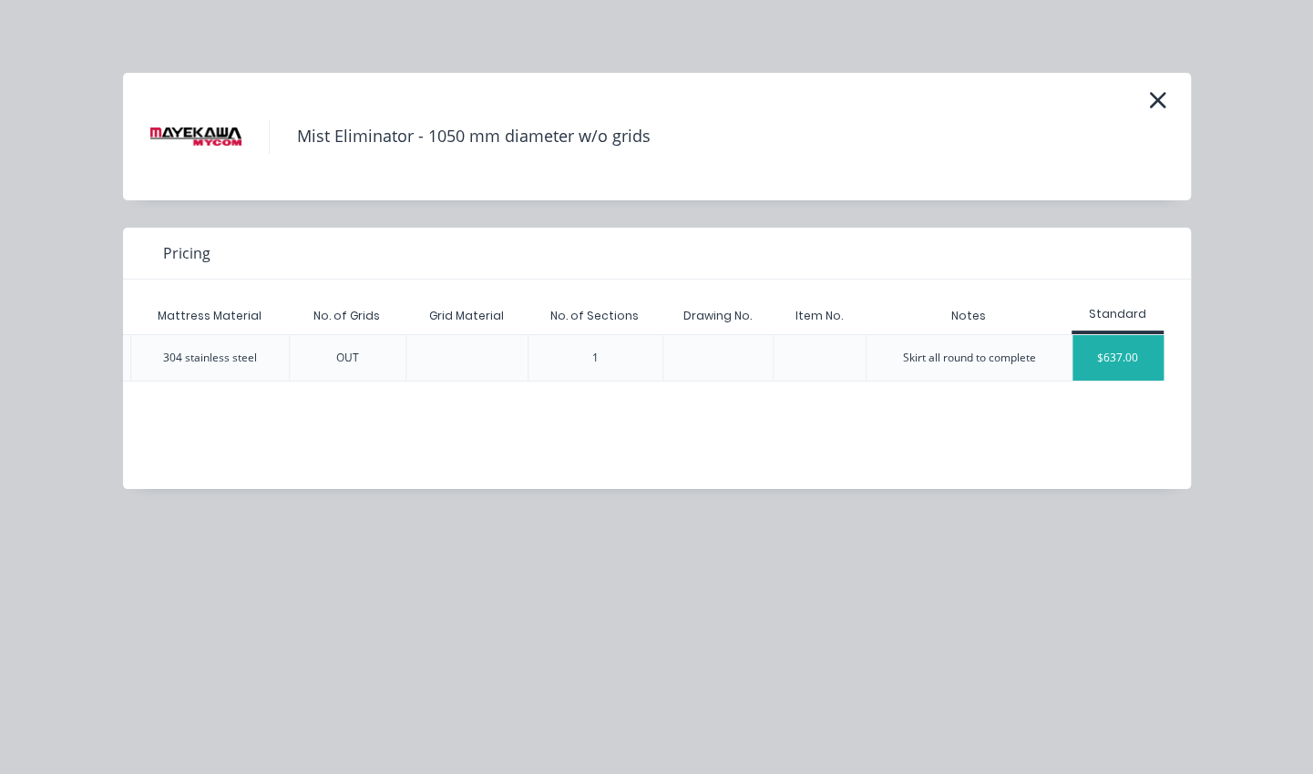
click at [1132, 341] on div "$637.00" at bounding box center [1117, 358] width 91 height 46
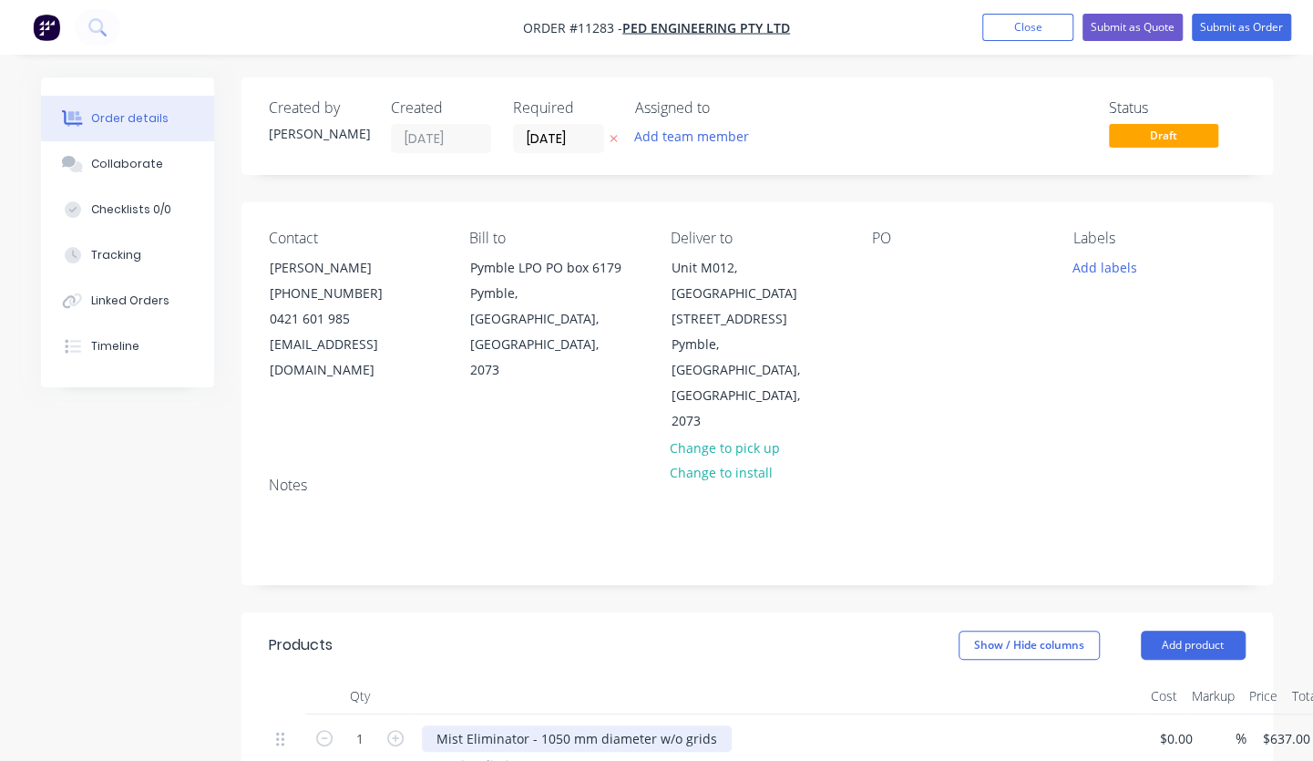
click at [547, 725] on div "Mist Eliminator - 1050 mm diameter w/o grids" at bounding box center [577, 738] width 310 height 26
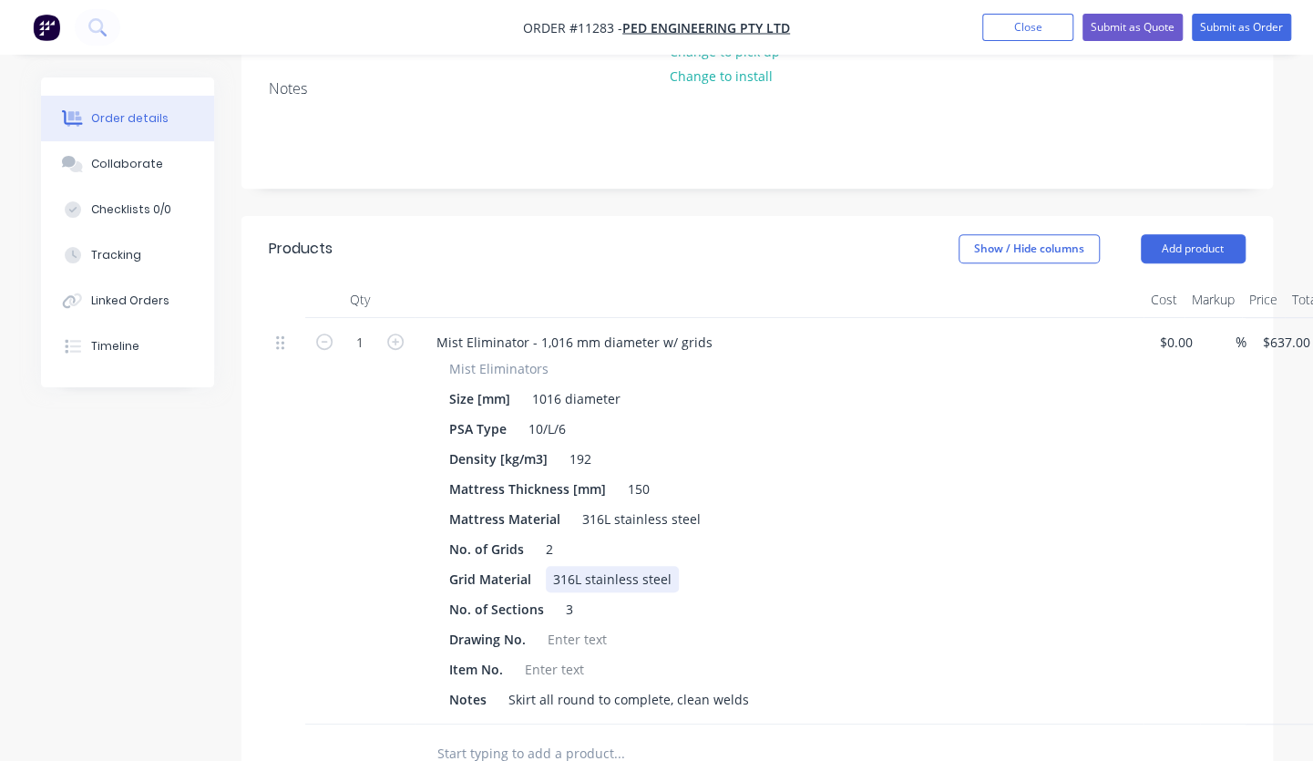
click at [568, 566] on div "316L stainless steel" at bounding box center [612, 579] width 133 height 26
click at [603, 506] on div "316L stainless steel" at bounding box center [641, 519] width 133 height 26
click at [1276, 329] on input "637" at bounding box center [1276, 342] width 31 height 26
type input "$1,505.00"
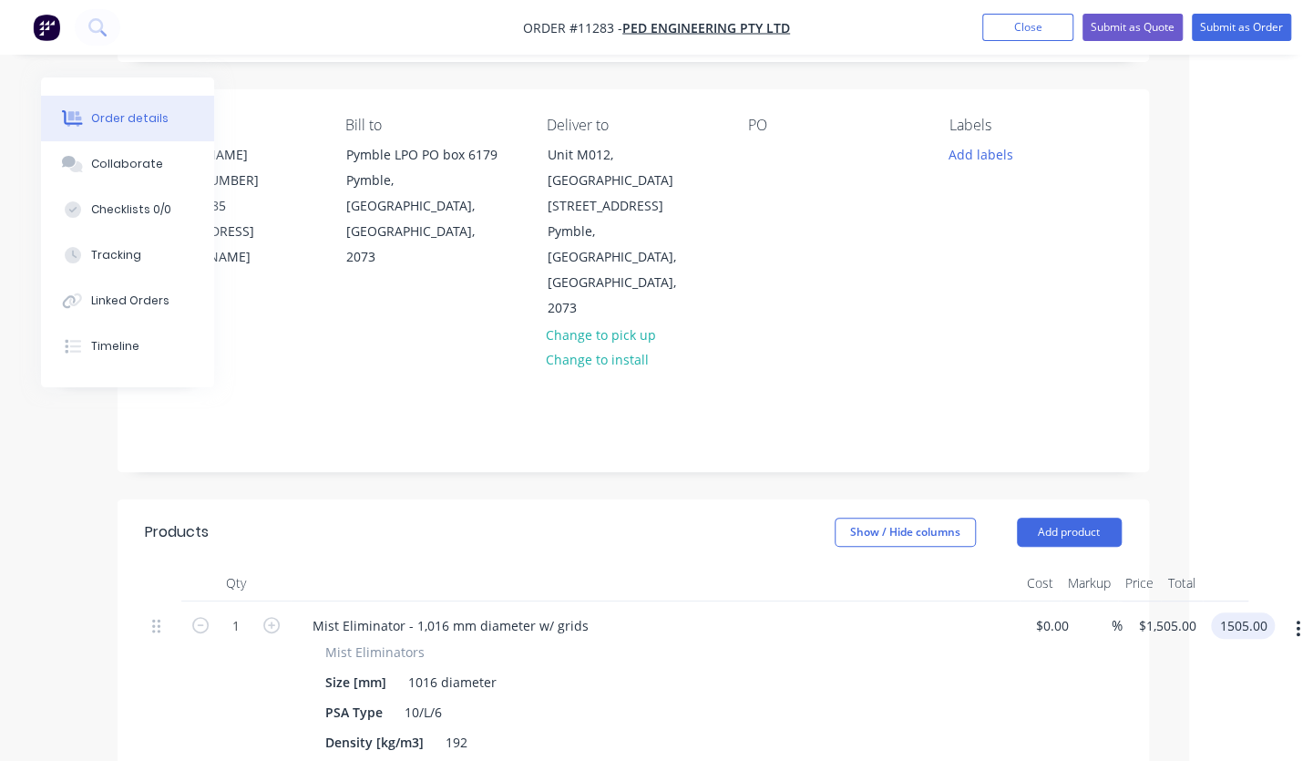
scroll to position [0, 124]
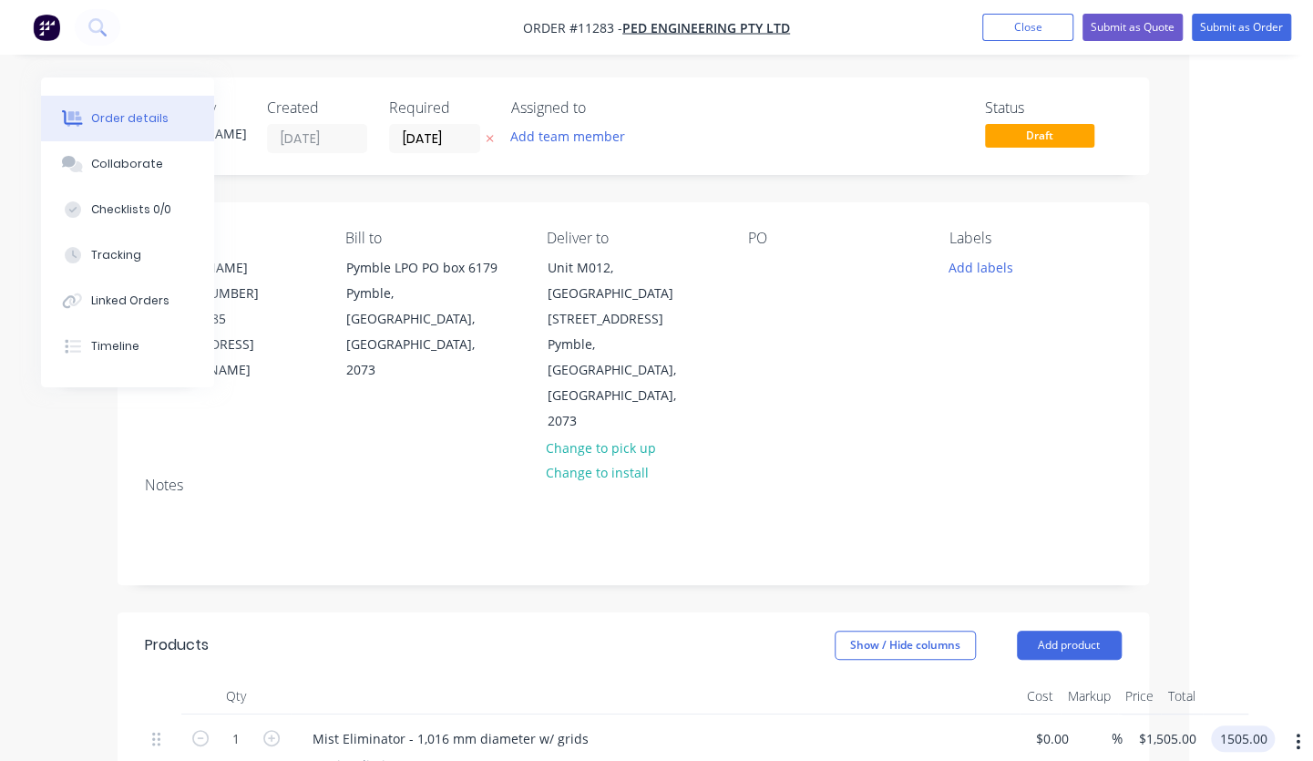
type input "$1,505.00"
click at [788, 268] on div "PO" at bounding box center [834, 332] width 172 height 205
click at [751, 271] on div at bounding box center [762, 267] width 29 height 26
click at [1242, 20] on button "Submit as Order" at bounding box center [1240, 27] width 99 height 27
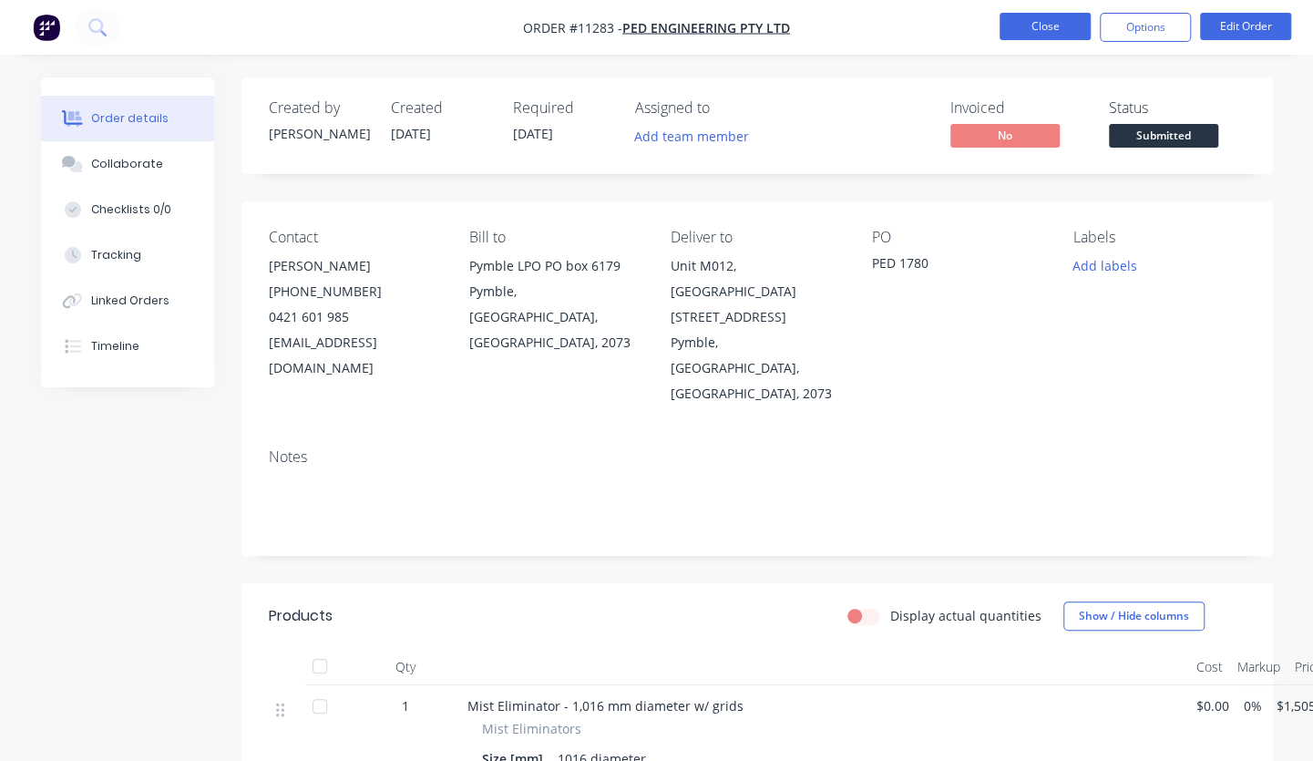
click at [1019, 13] on button "Close" at bounding box center [1044, 26] width 91 height 27
